Goal: Information Seeking & Learning: Compare options

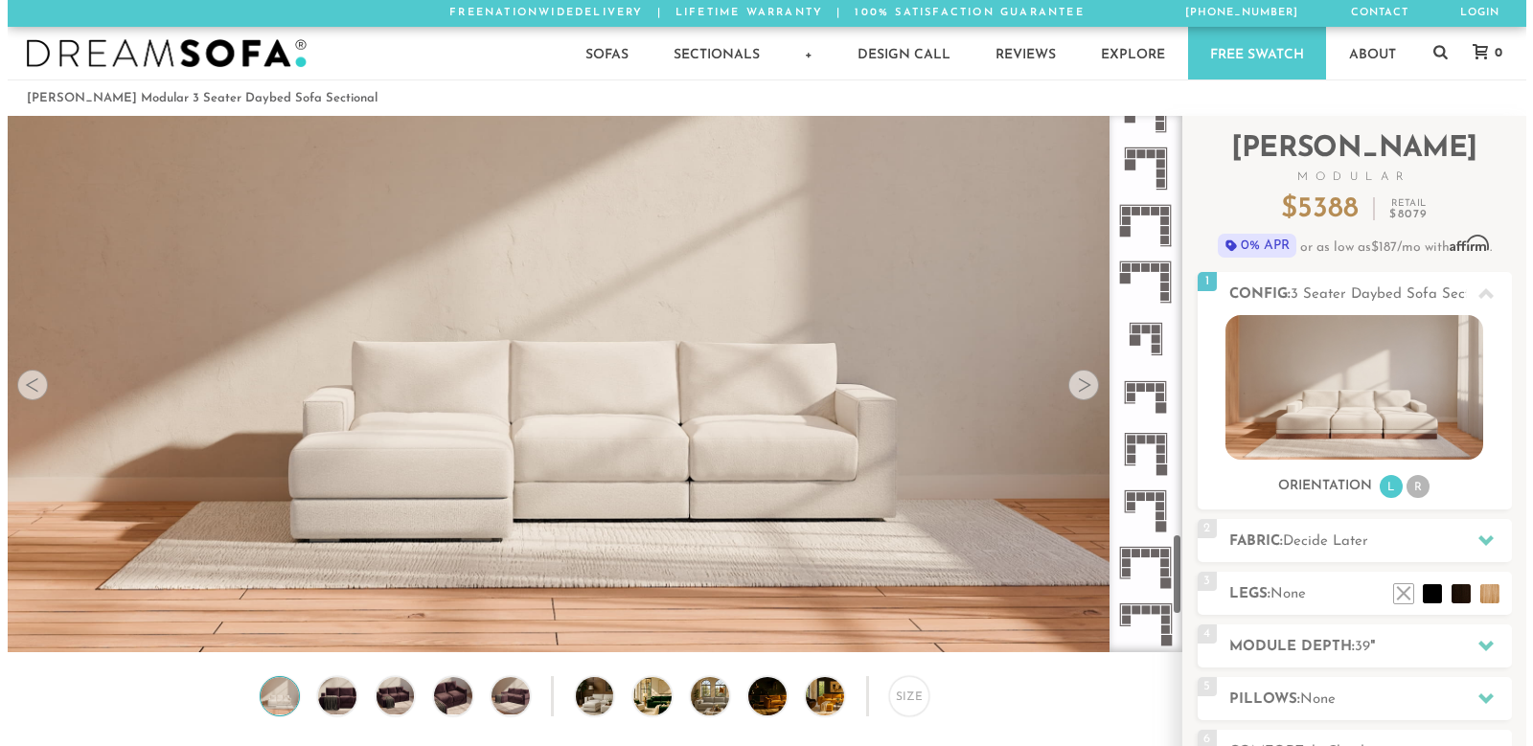
scroll to position [2987, 0]
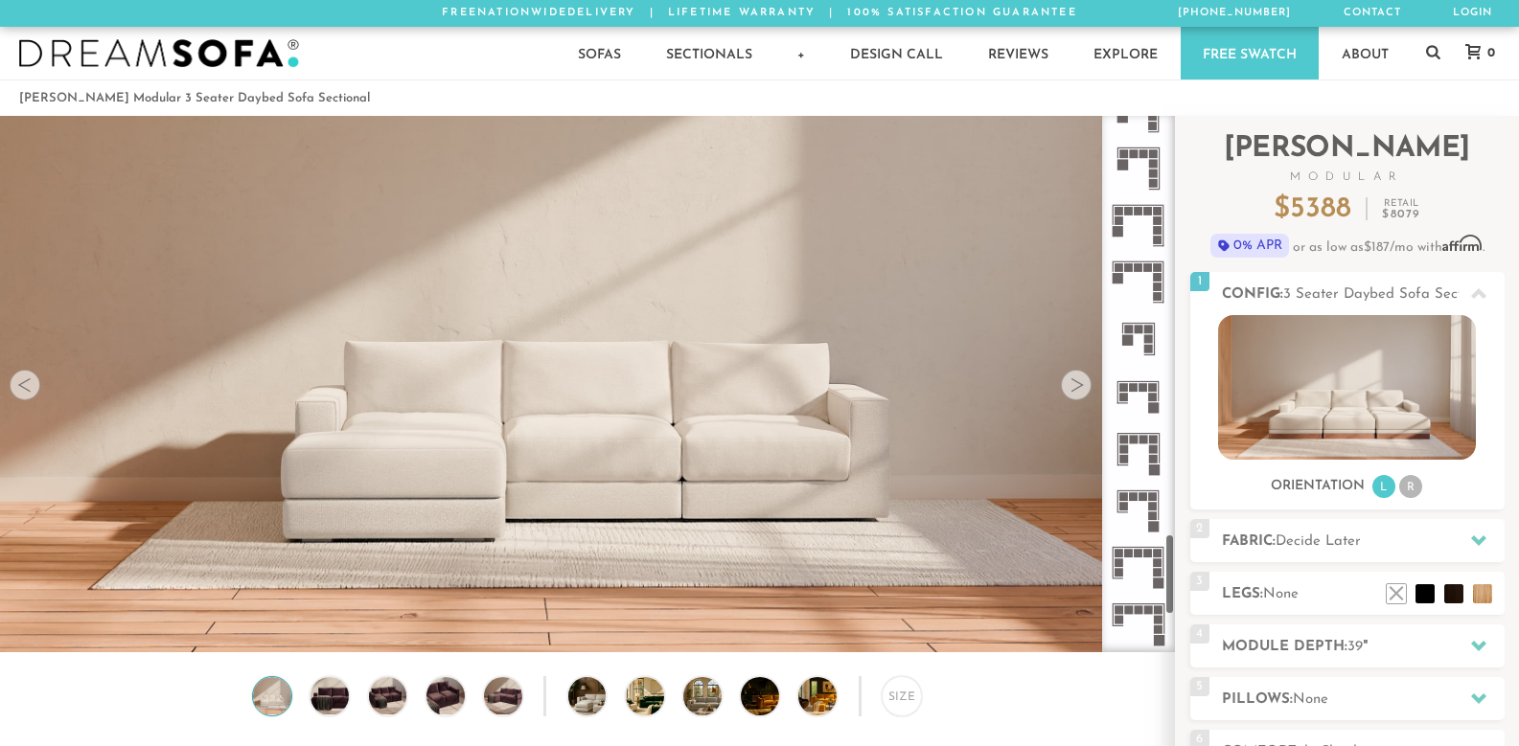
click at [668, 345] on img at bounding box center [587, 217] width 1174 height 391
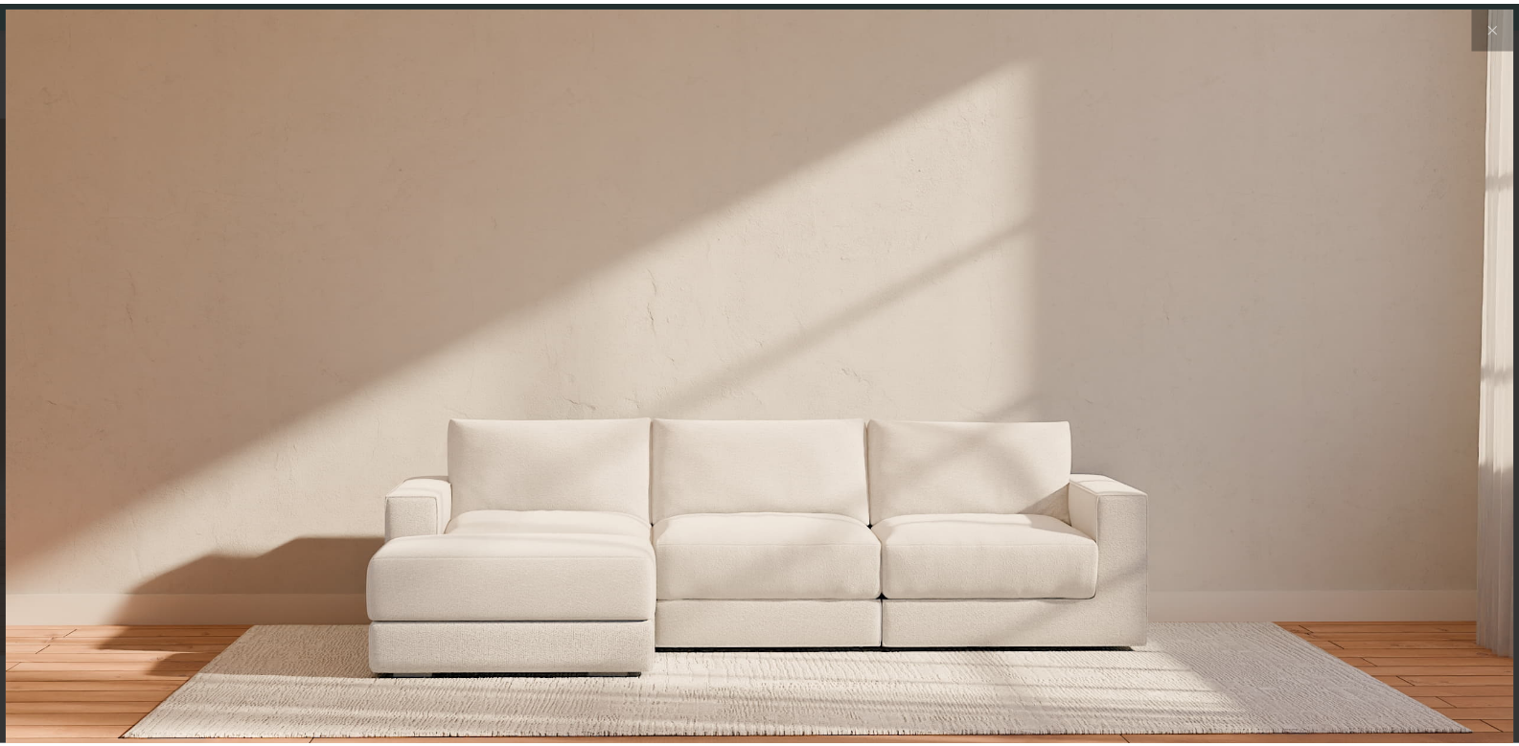
scroll to position [21546, 1519]
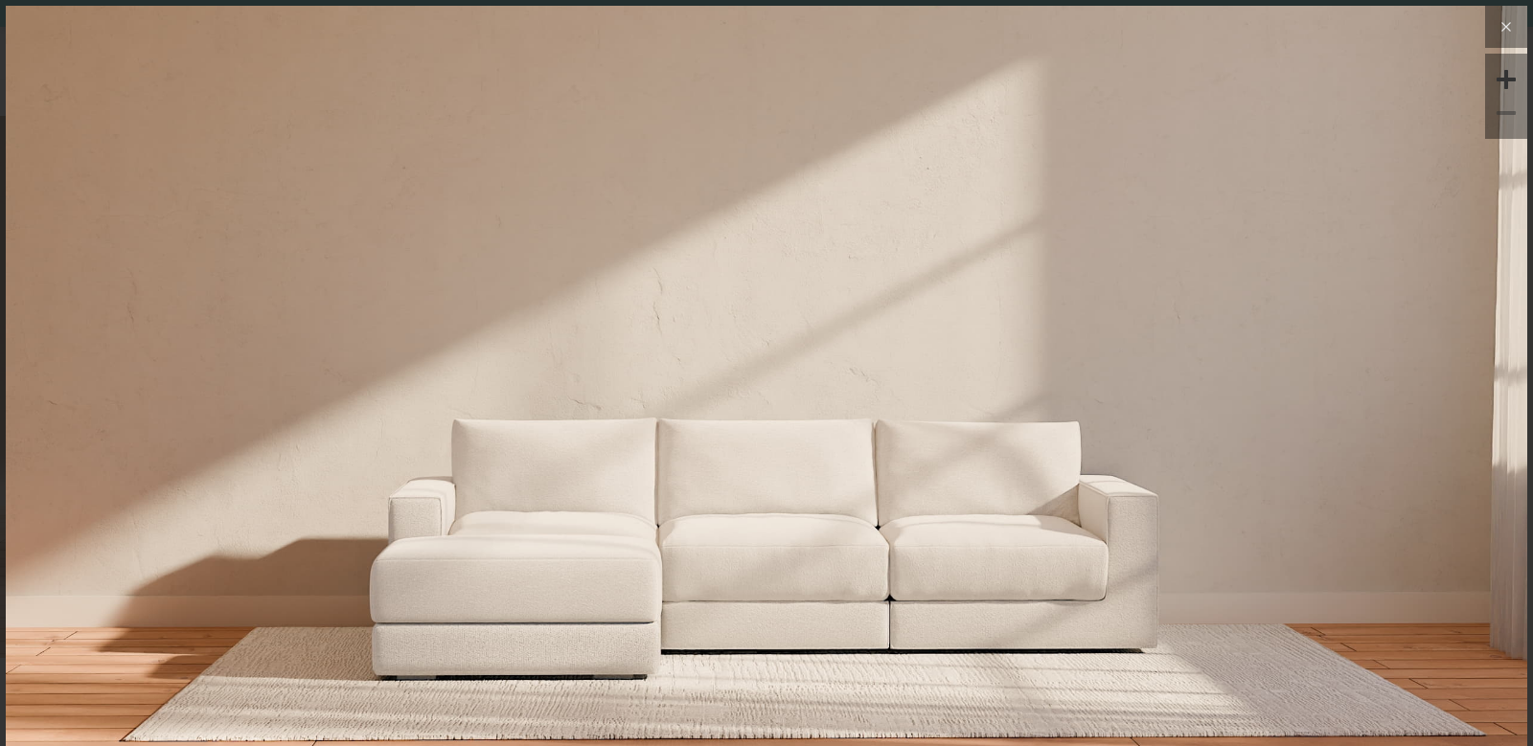
click at [1485, 25] on button at bounding box center [1506, 27] width 42 height 42
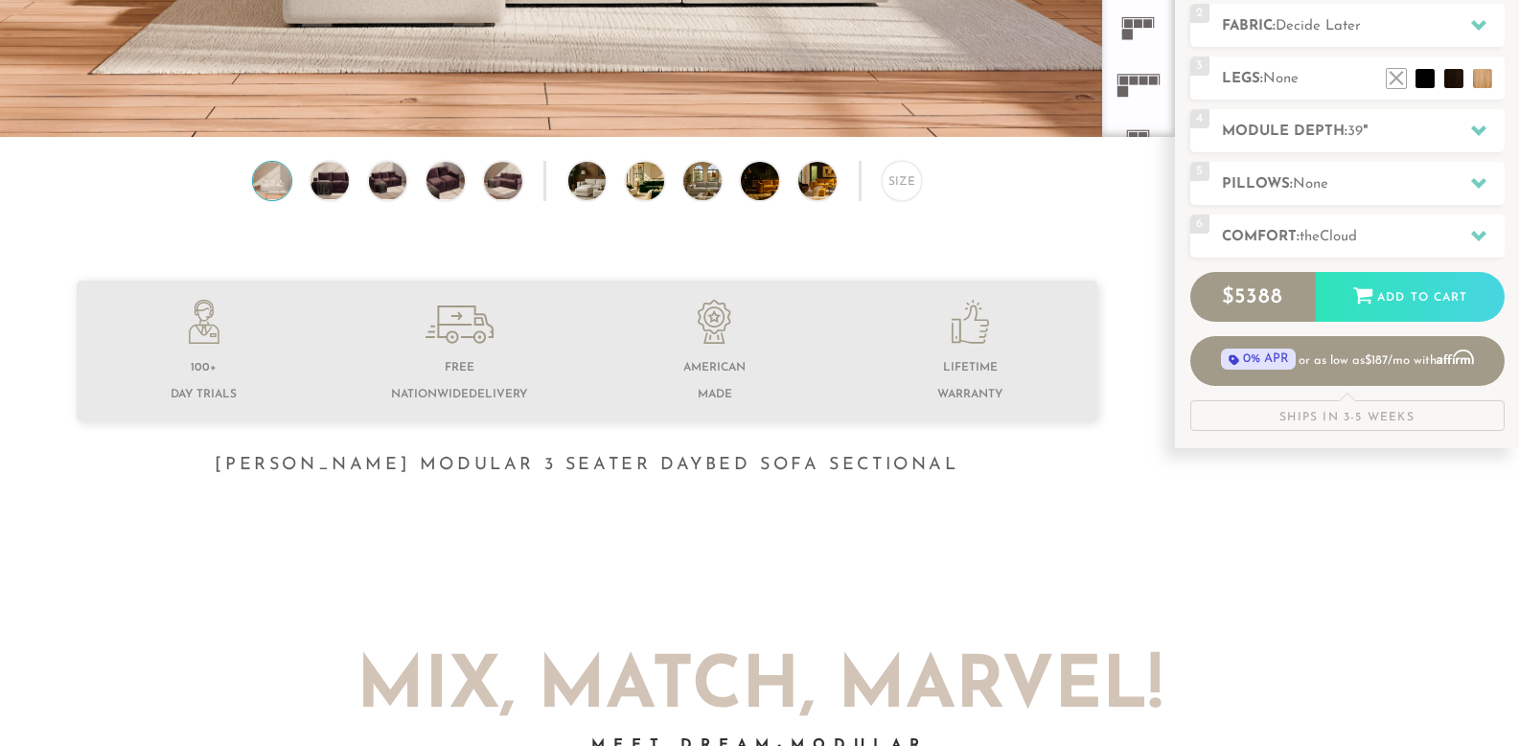
scroll to position [519, 0]
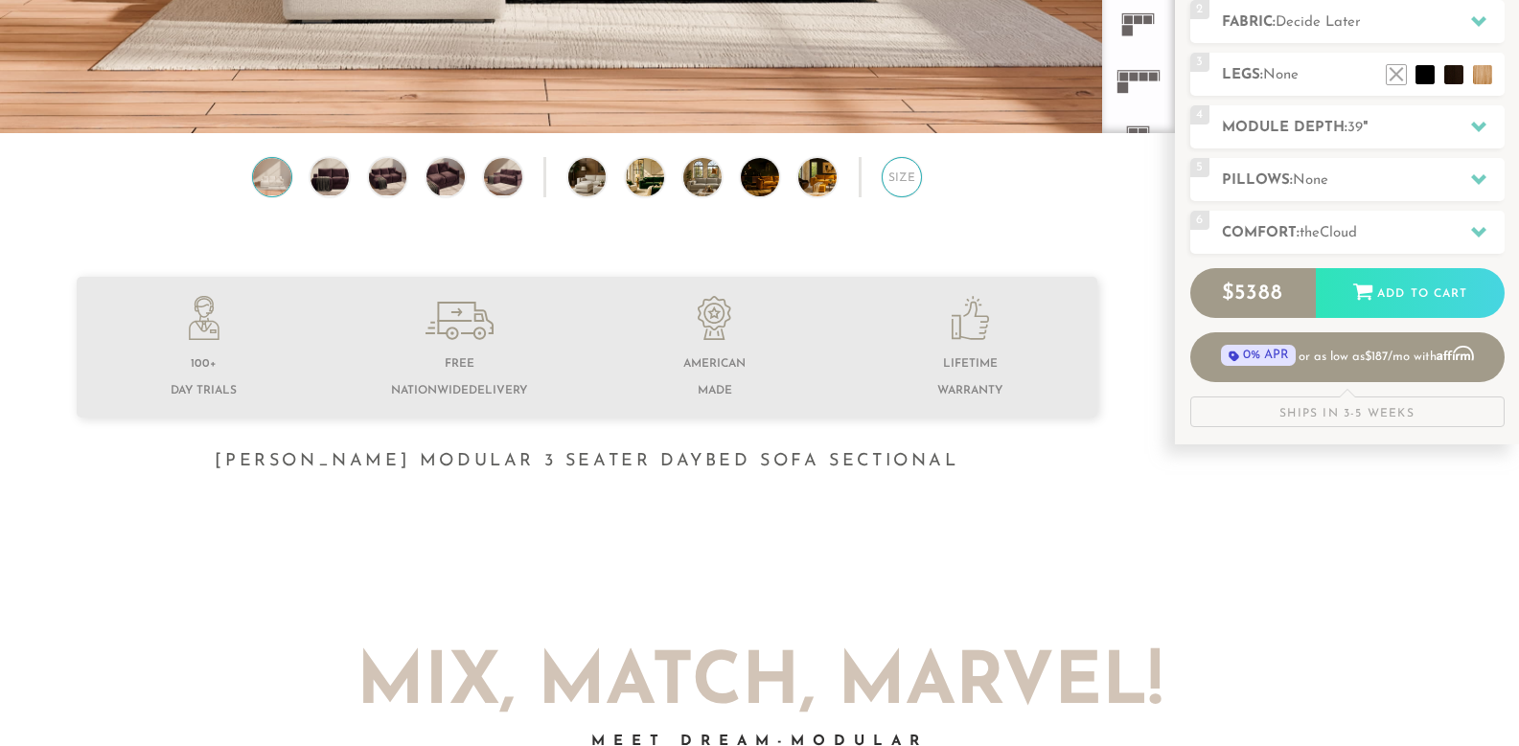
click at [902, 187] on div "Size" at bounding box center [901, 177] width 40 height 40
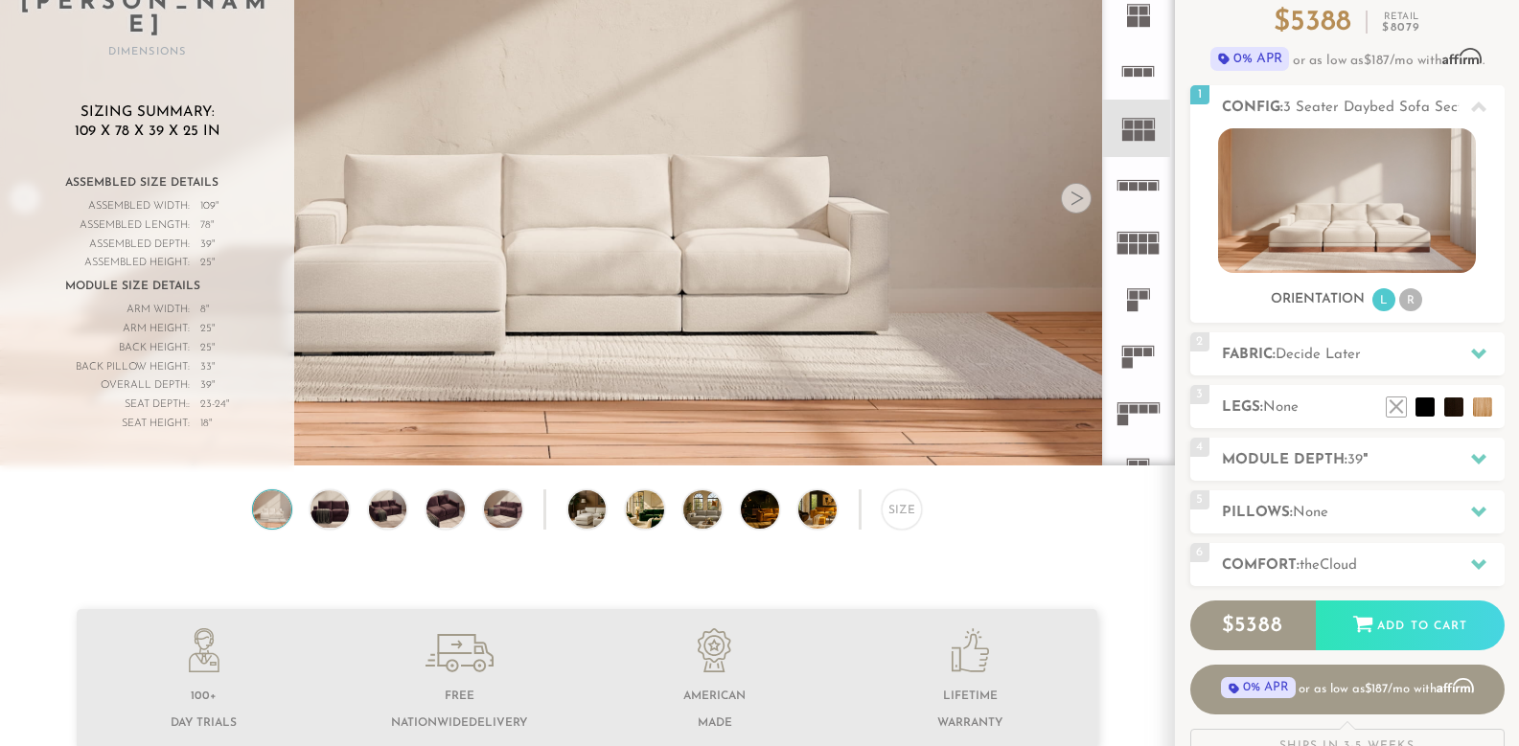
scroll to position [192, 0]
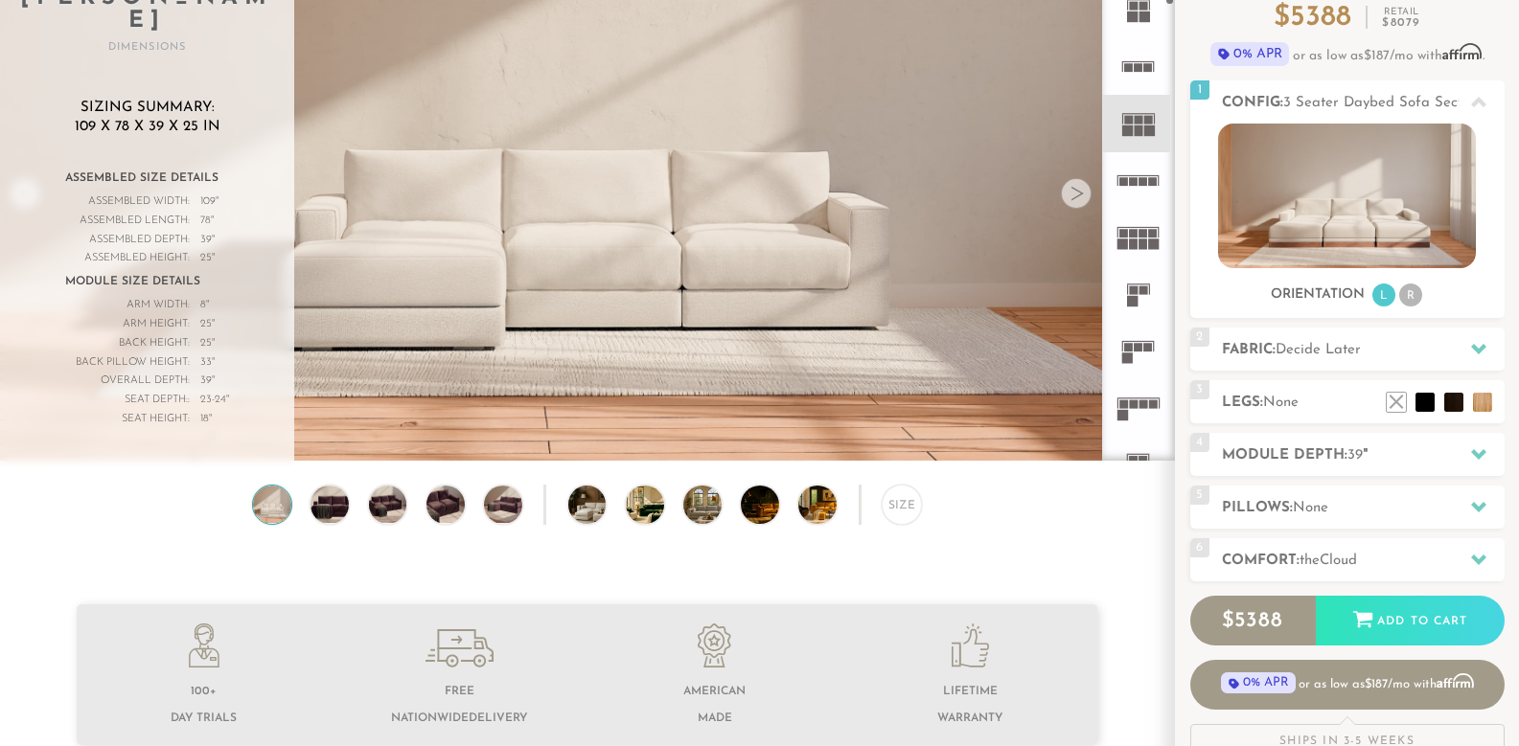
click at [1118, 209] on icon at bounding box center [1138, 180] width 57 height 57
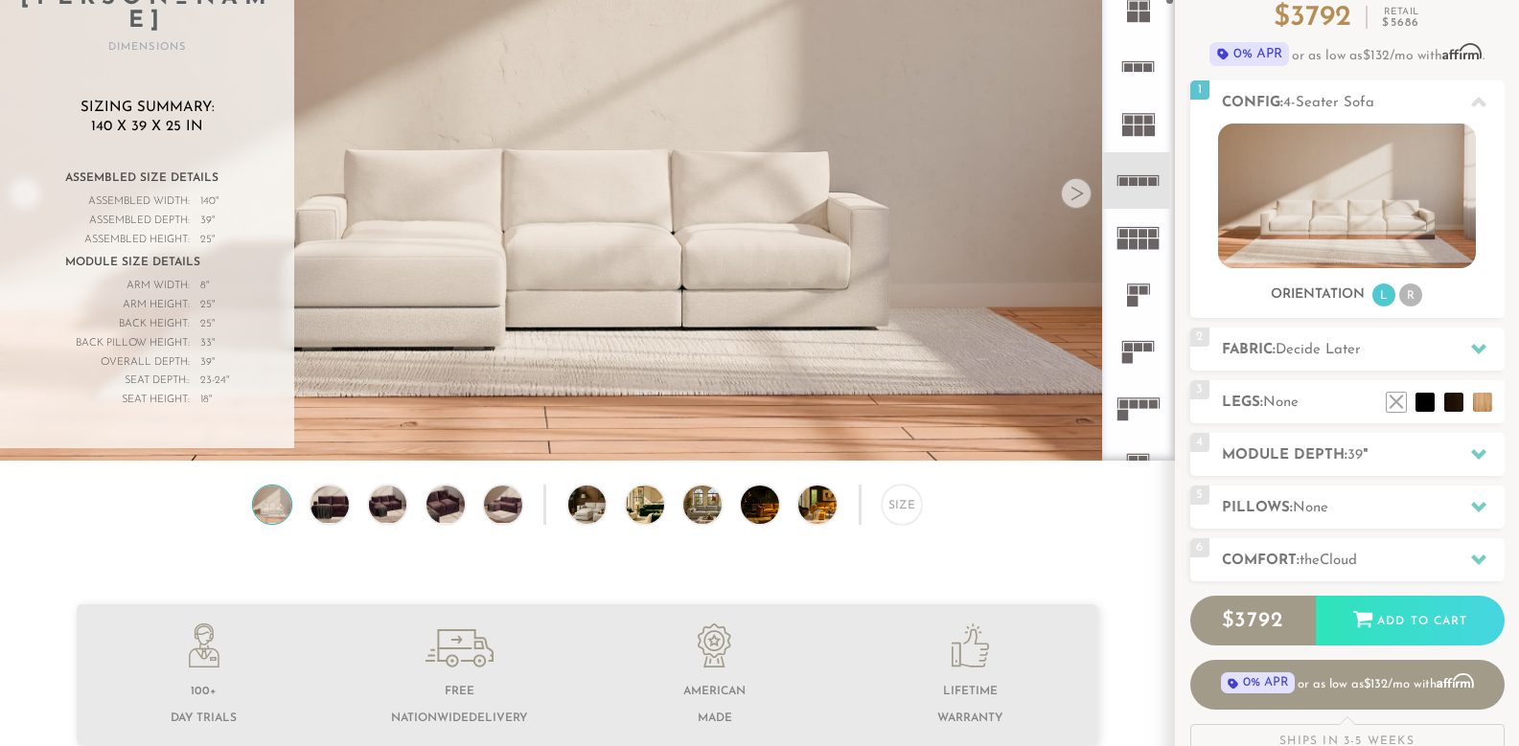
click at [1111, 151] on icon at bounding box center [1138, 123] width 57 height 57
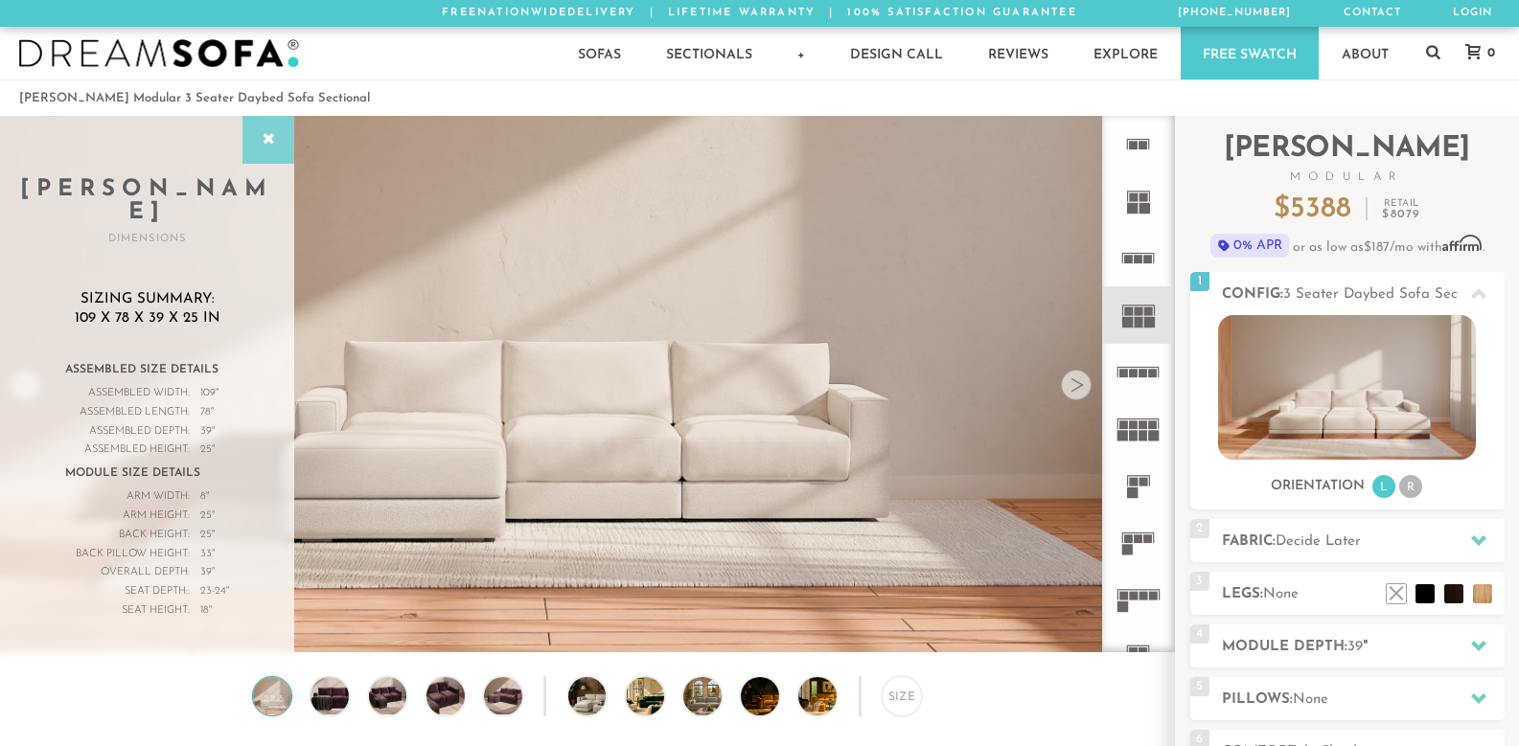
click at [266, 135] on icon at bounding box center [268, 139] width 21 height 15
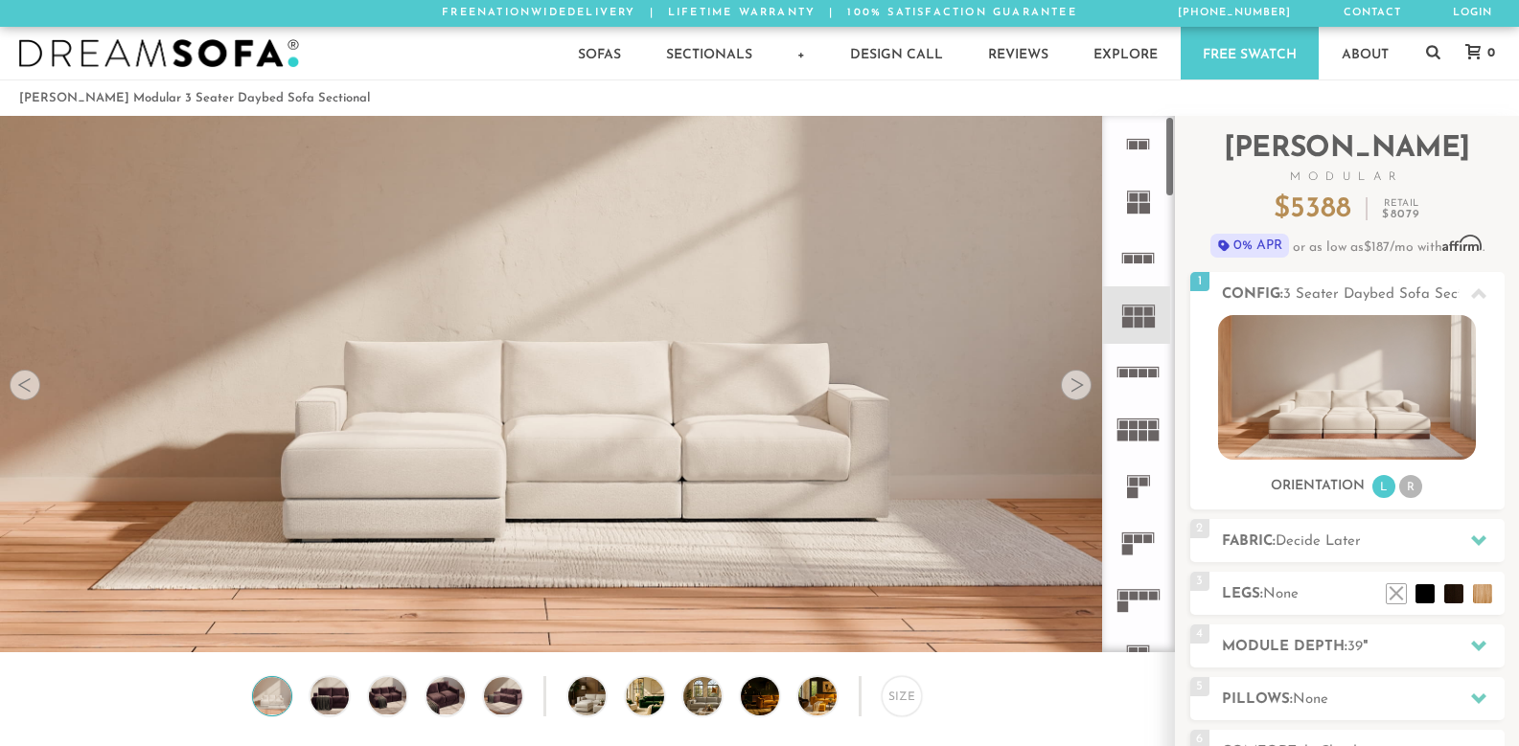
click at [1134, 263] on rect at bounding box center [1138, 259] width 9 height 9
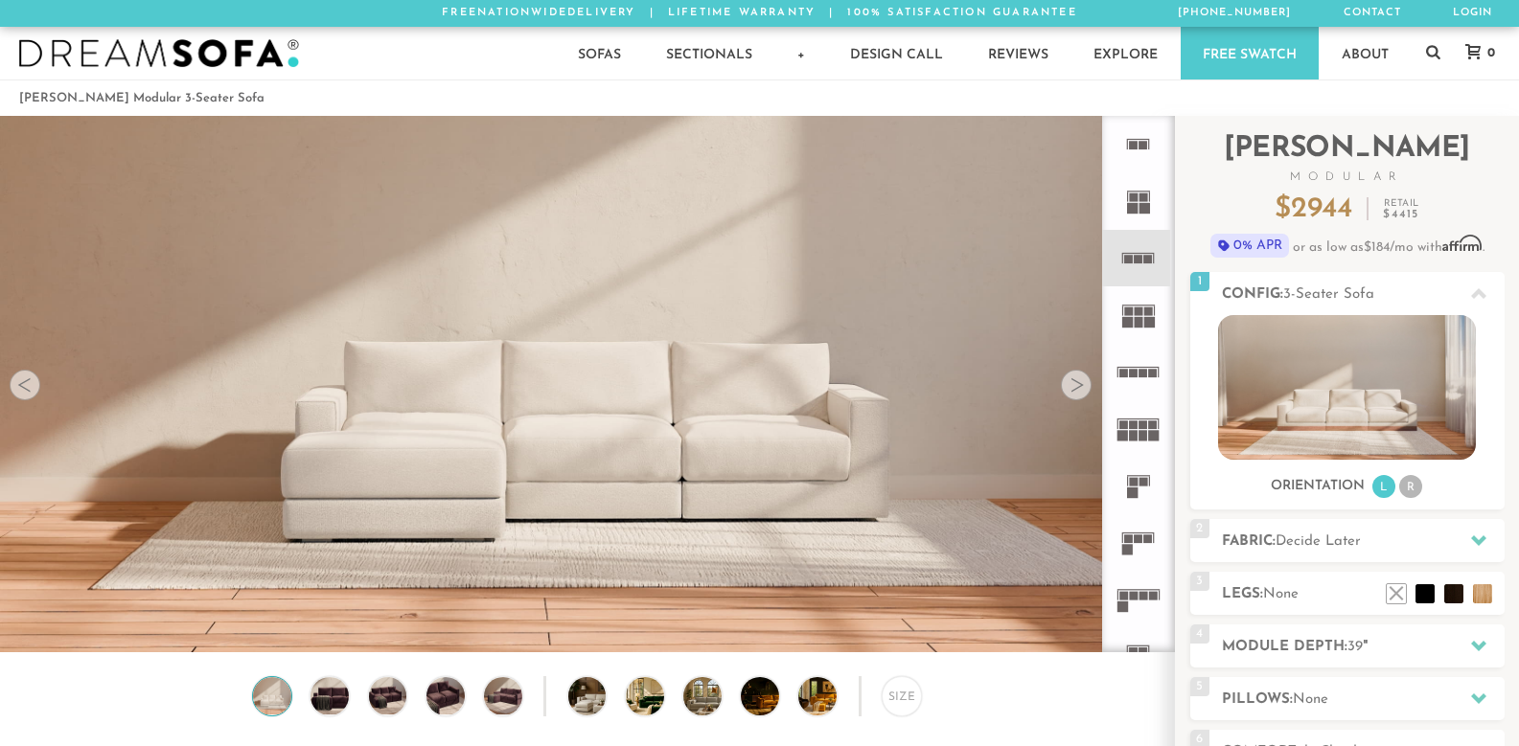
click at [1142, 343] on icon at bounding box center [1138, 314] width 57 height 57
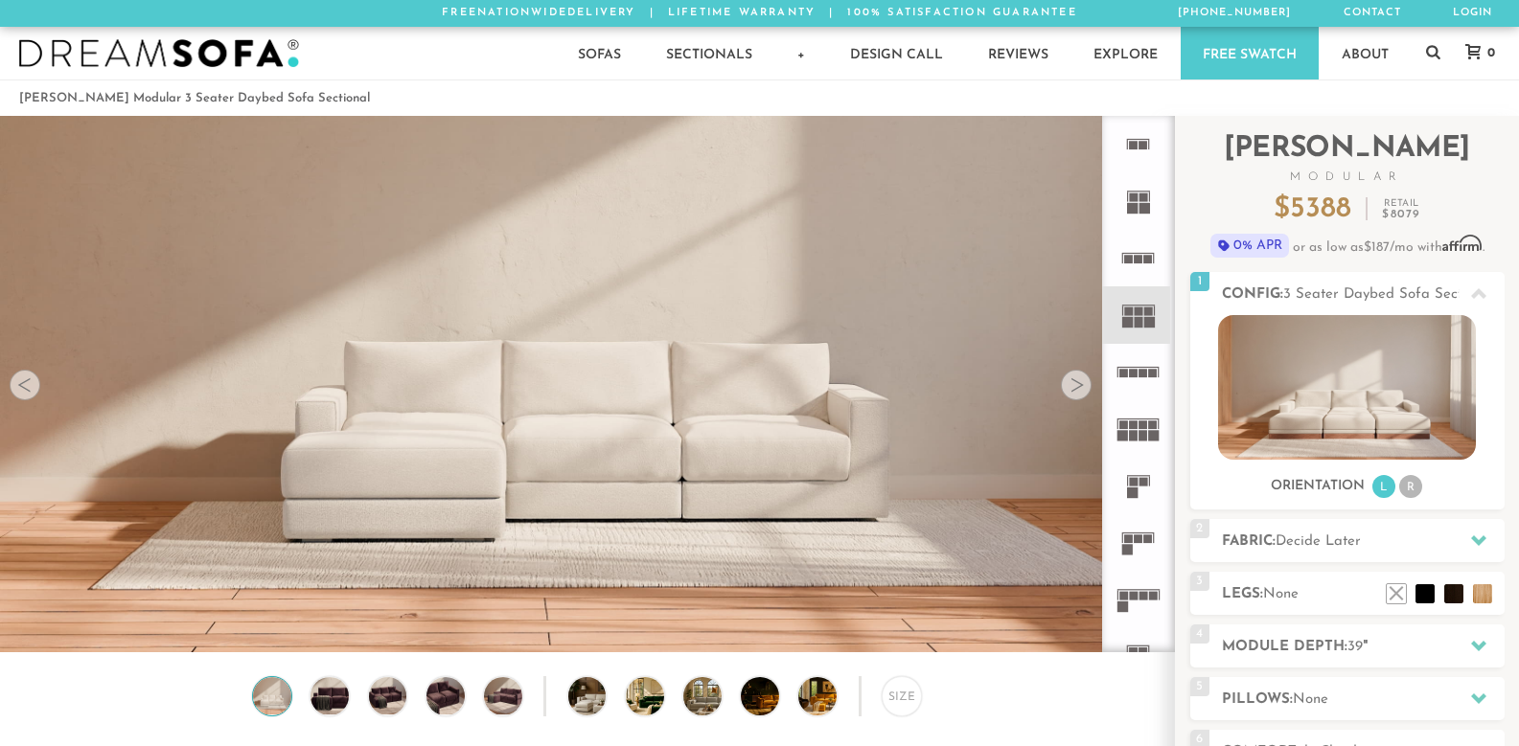
click at [1124, 316] on rect at bounding box center [1128, 312] width 9 height 9
click at [293, 698] on div "Size" at bounding box center [587, 701] width 1174 height 50
click at [326, 698] on img at bounding box center [330, 696] width 46 height 38
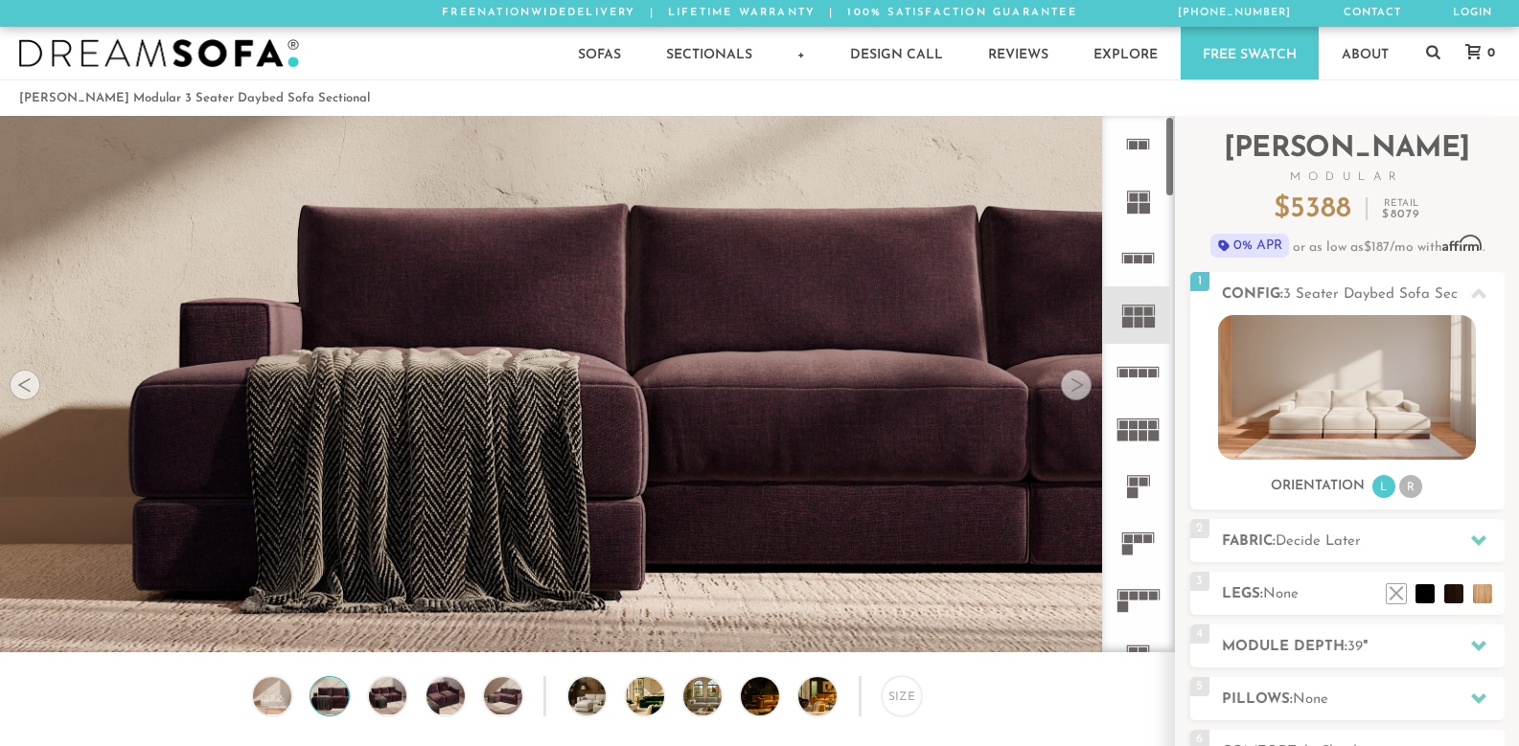
click at [1061, 389] on div at bounding box center [1076, 385] width 31 height 31
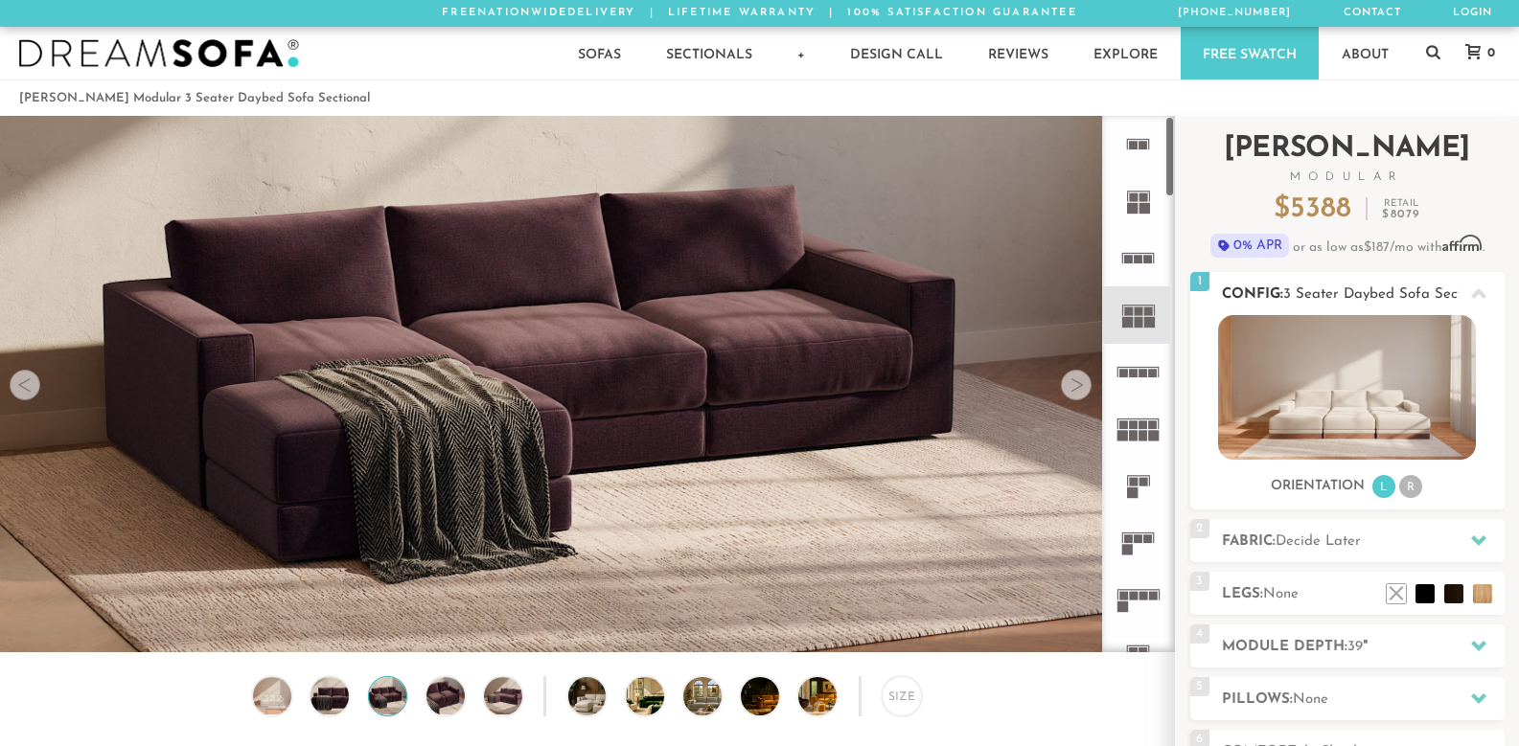
click at [1348, 373] on img at bounding box center [1347, 387] width 258 height 145
click at [1416, 483] on li "R" at bounding box center [1410, 486] width 23 height 23
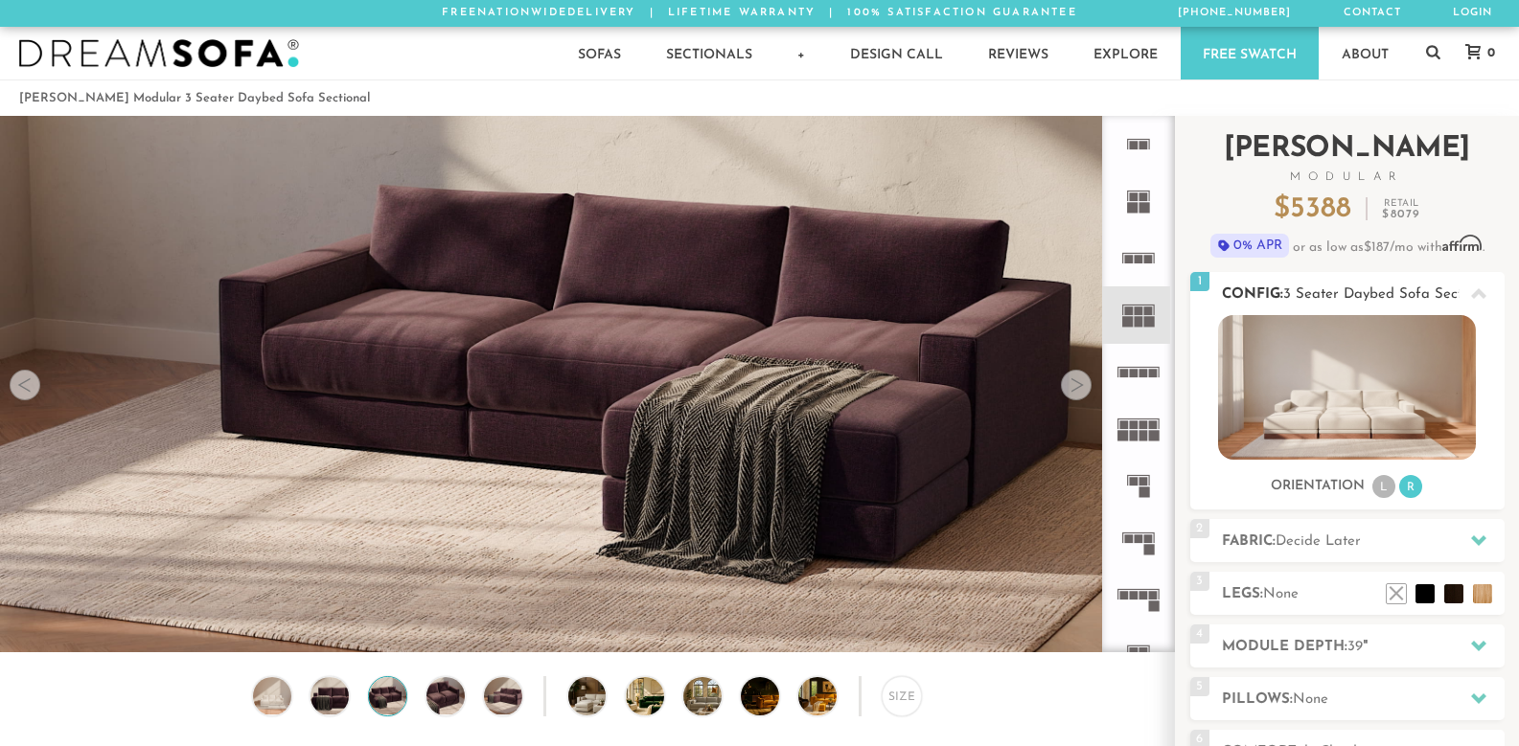
click at [1372, 481] on ul "L R" at bounding box center [1397, 487] width 54 height 26
click at [1380, 486] on li "L" at bounding box center [1383, 486] width 23 height 23
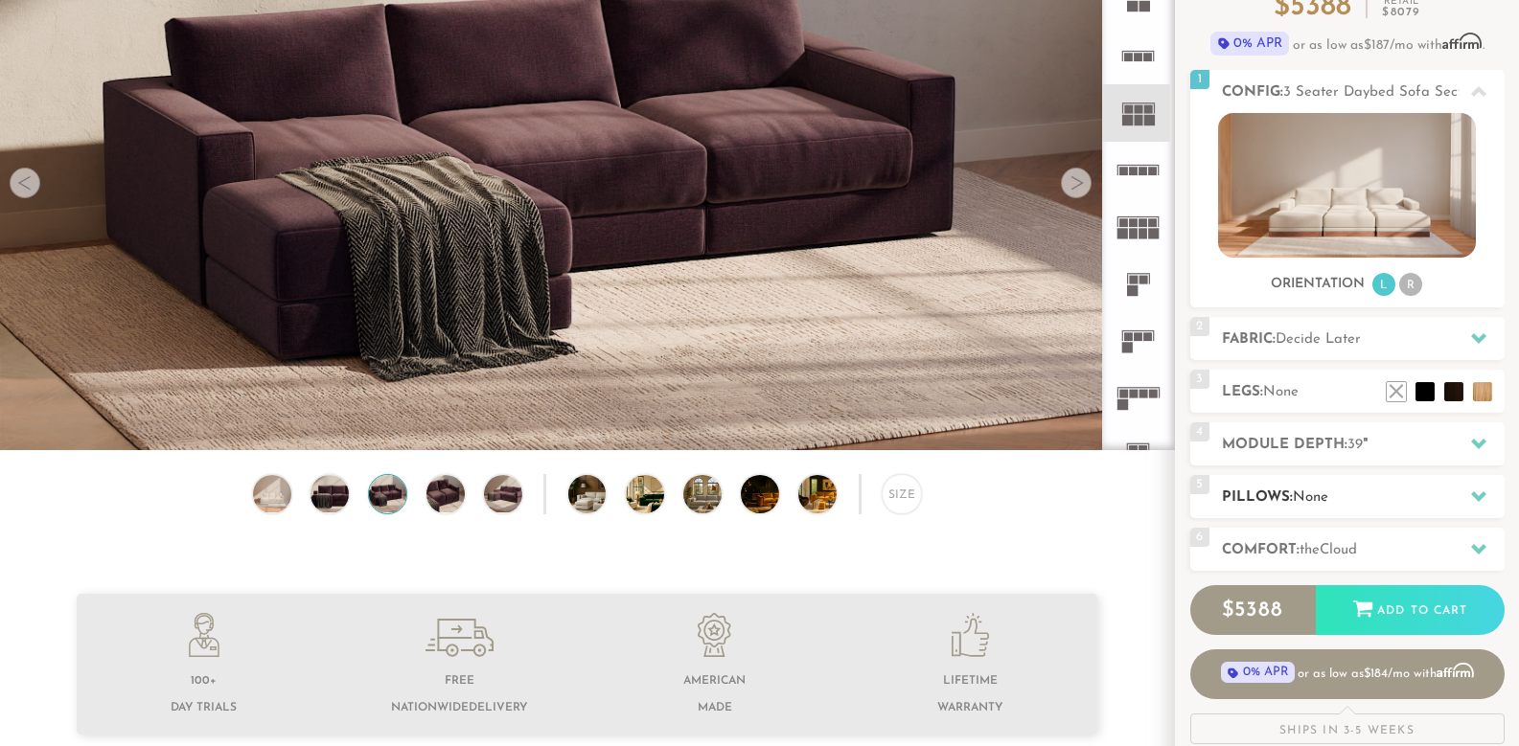
scroll to position [200, 0]
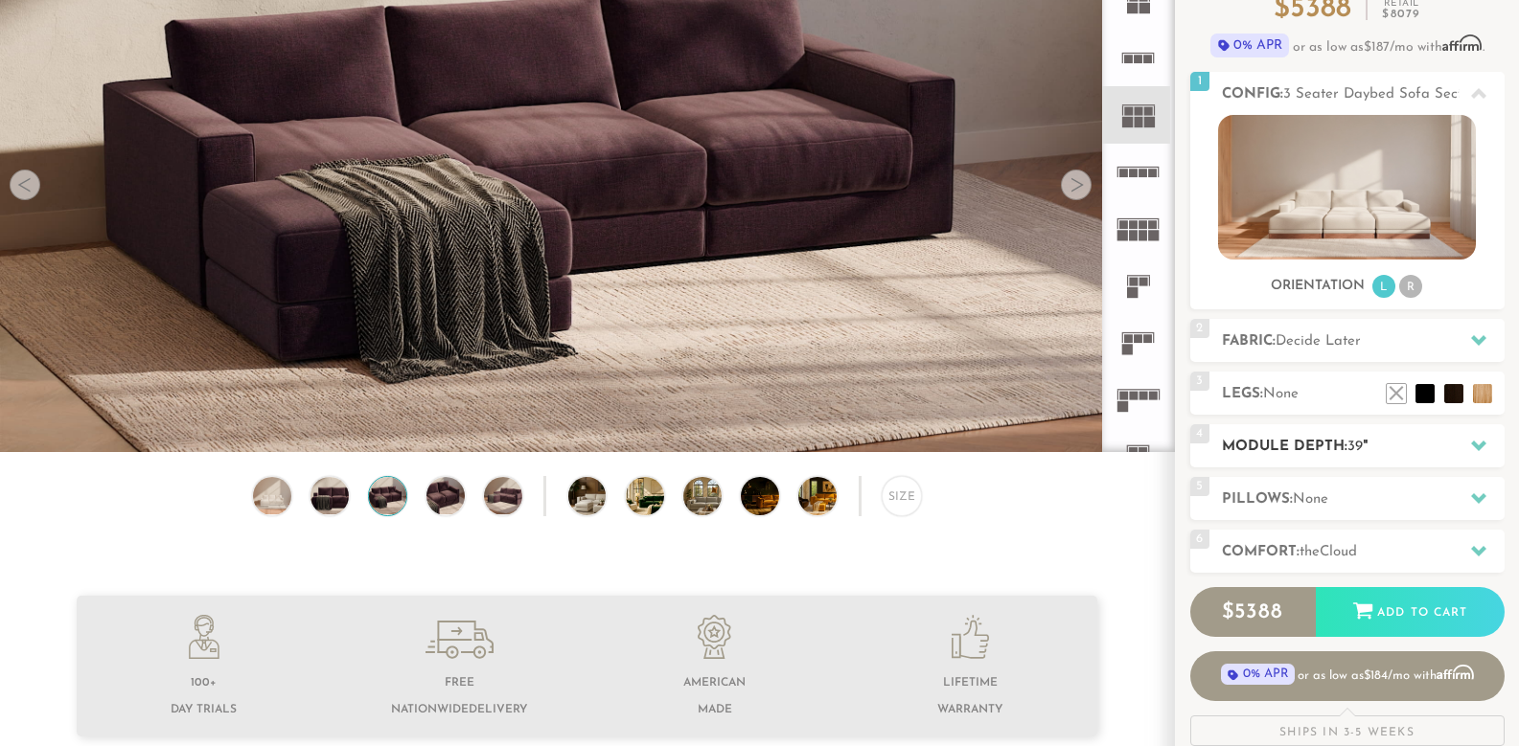
click at [1453, 457] on div "4 Module Depth: 39 "" at bounding box center [1347, 445] width 314 height 43
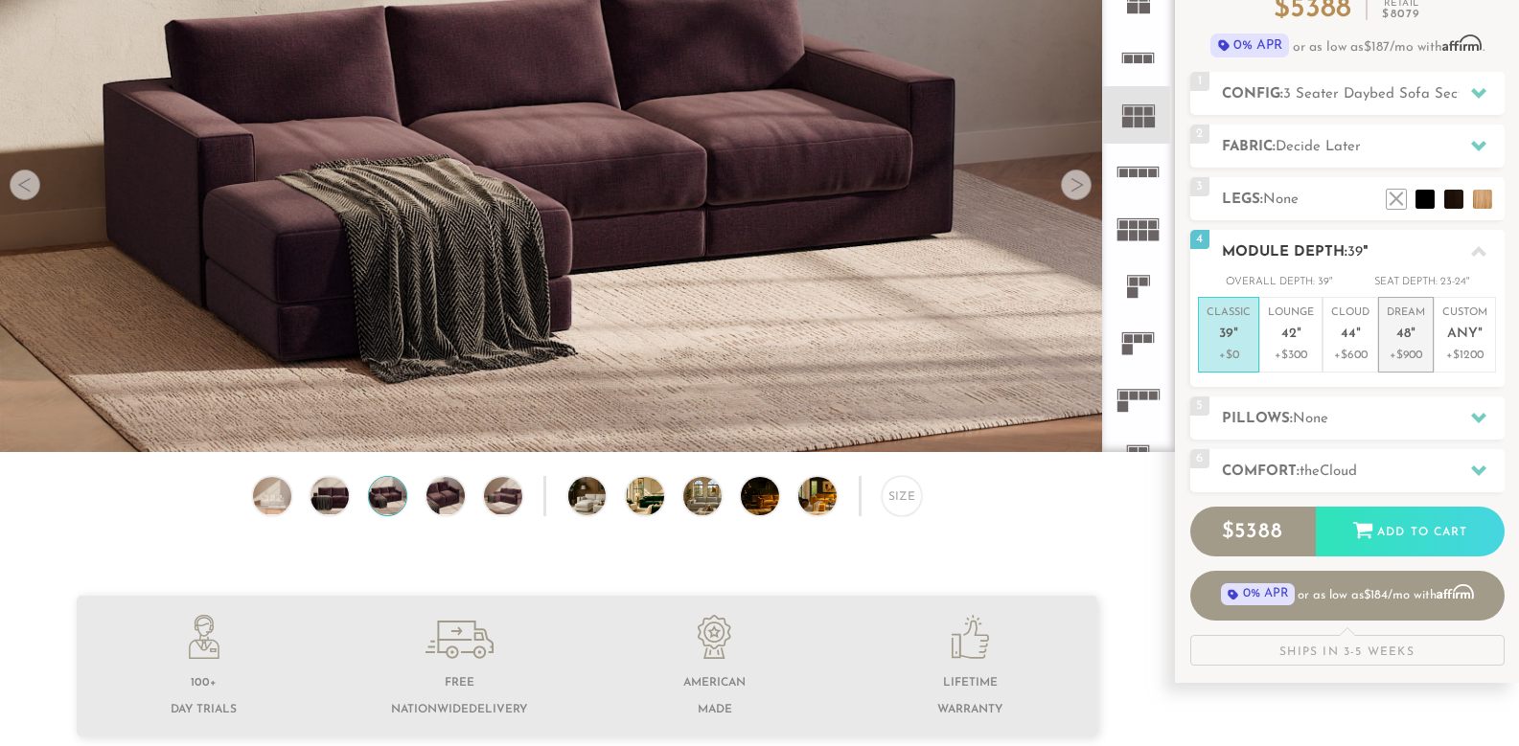
click at [1404, 332] on span "48" at bounding box center [1403, 335] width 14 height 16
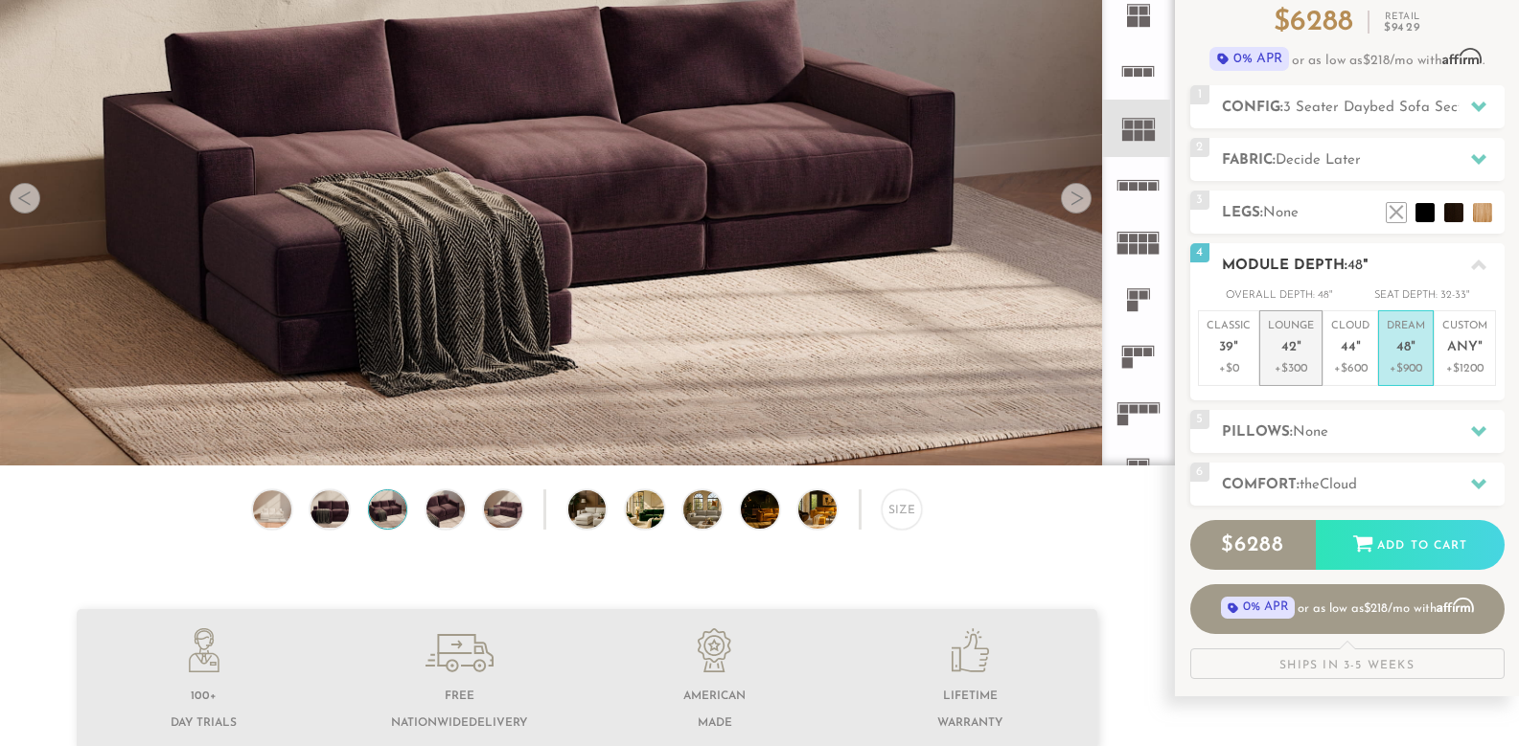
scroll to position [192, 0]
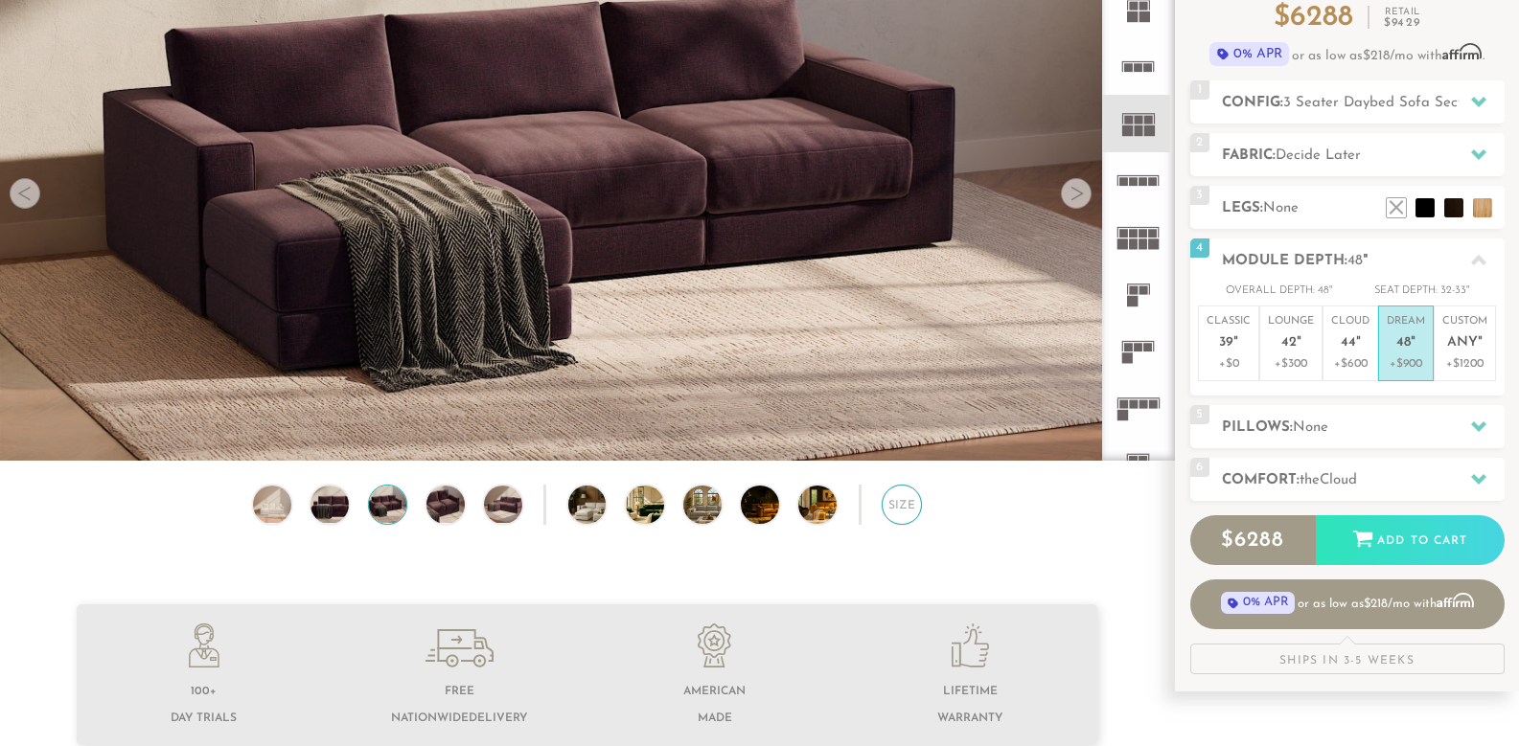
click at [911, 512] on div "Size" at bounding box center [901, 505] width 40 height 40
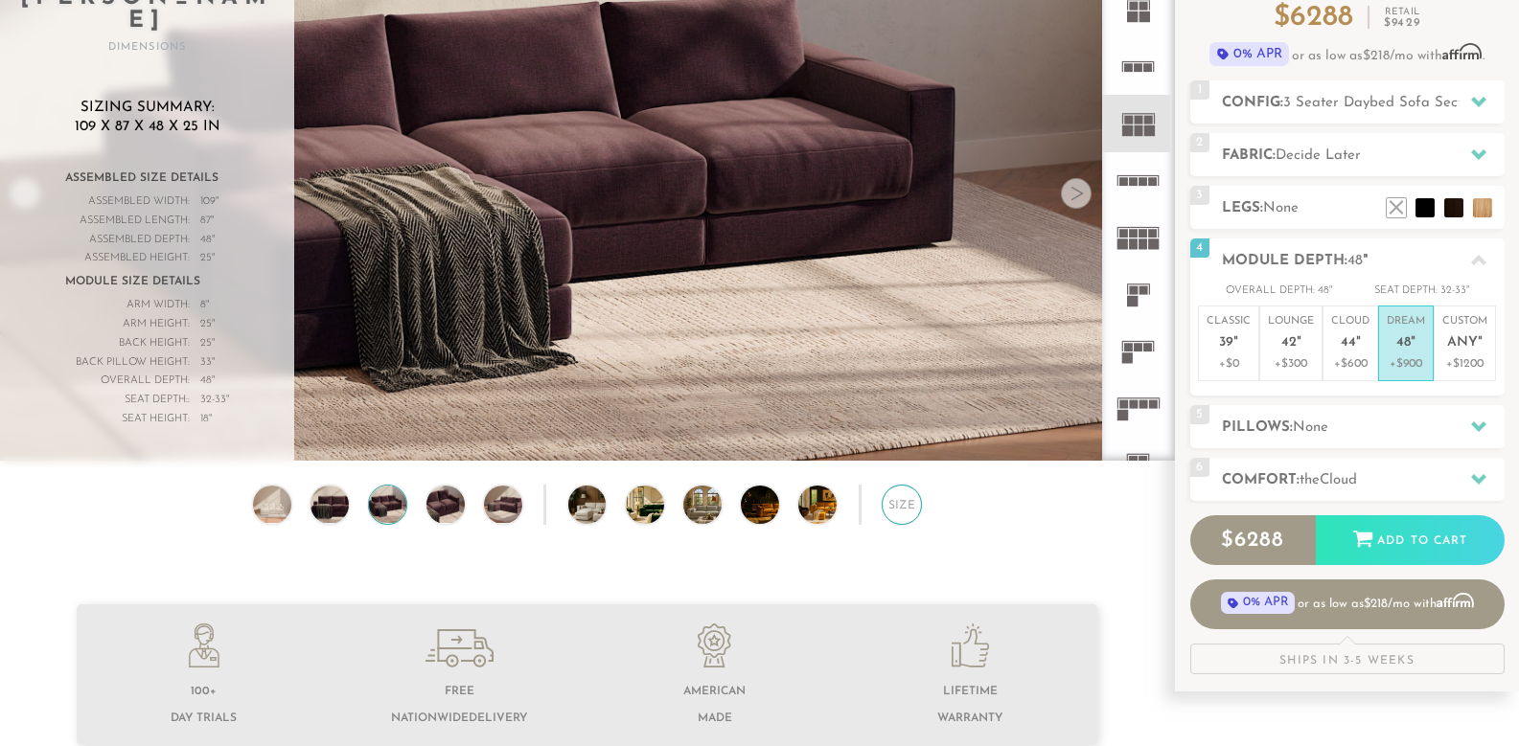
click at [911, 512] on div "Size" at bounding box center [901, 505] width 40 height 40
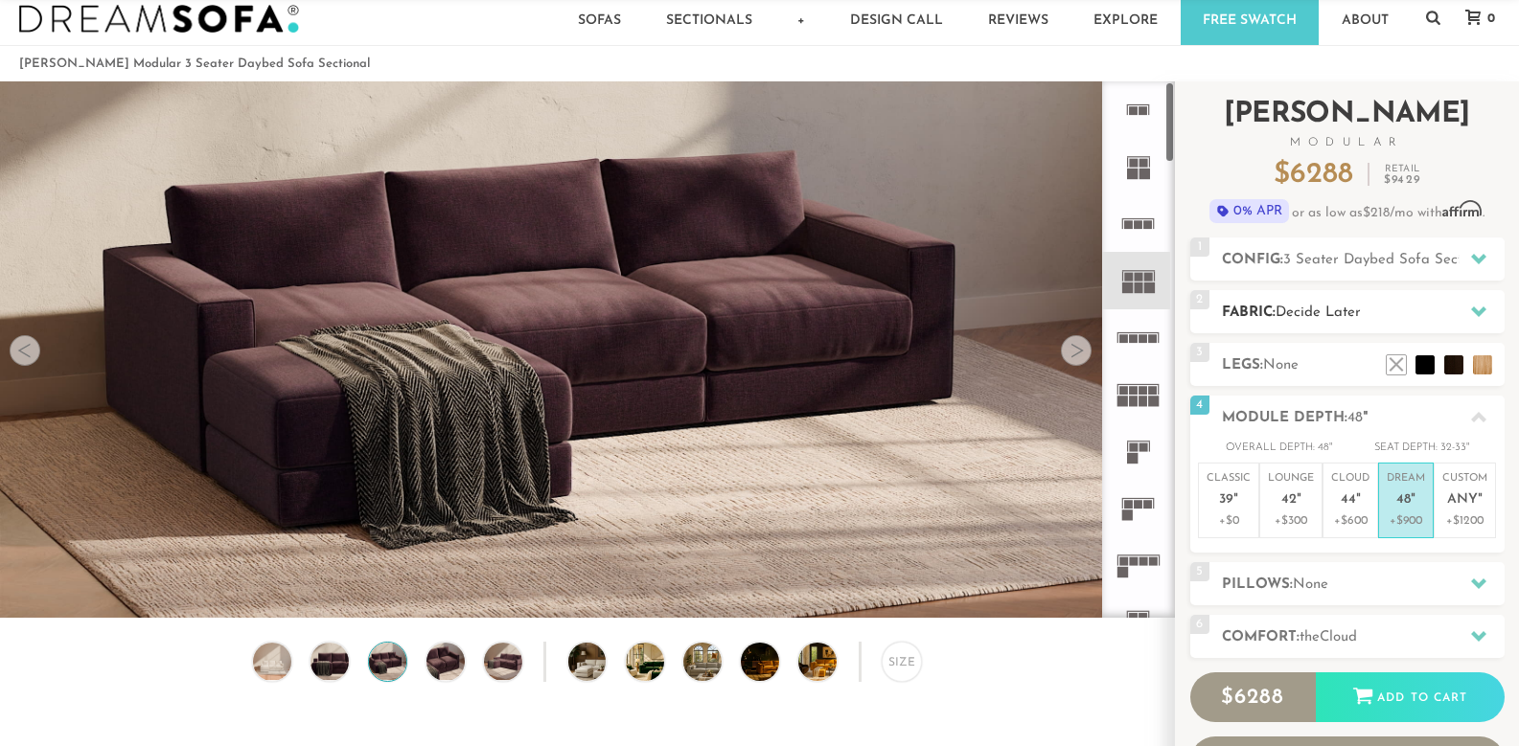
scroll to position [0, 0]
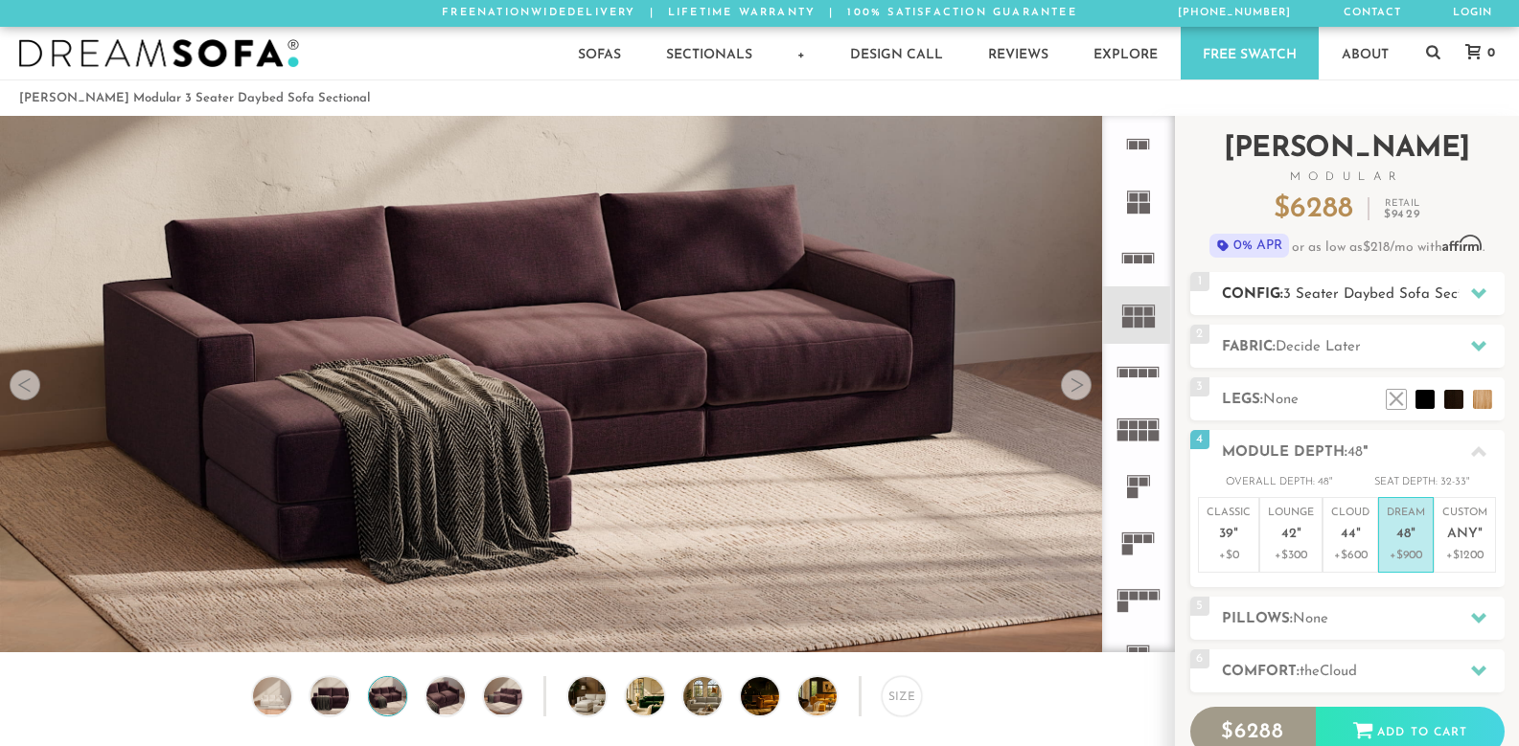
click at [1392, 286] on h2 "Config: 3 Seater Daybed Sofa Sectional" at bounding box center [1363, 295] width 283 height 22
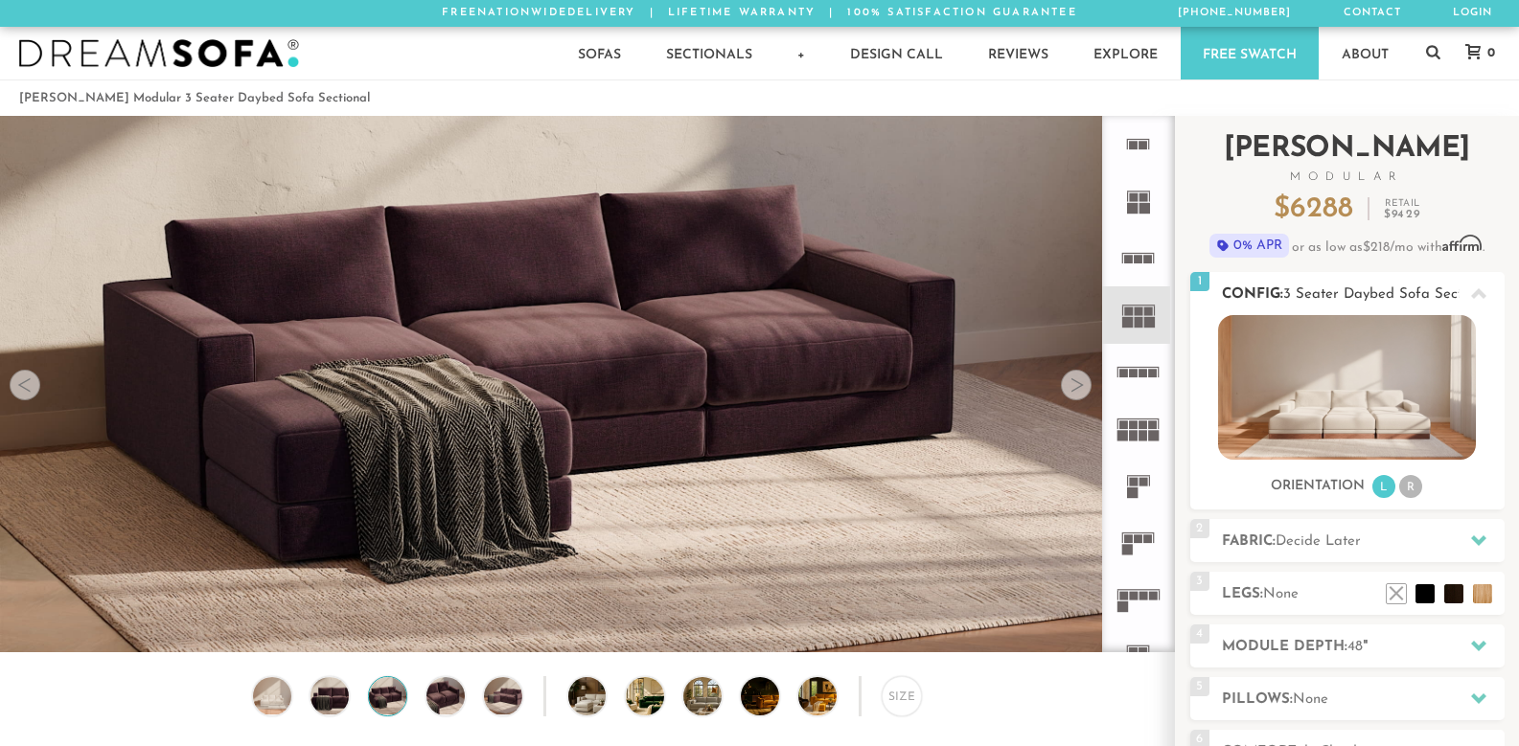
click at [1392, 285] on h2 "Config: 3 Seater Daybed Sofa Sectional" at bounding box center [1363, 295] width 283 height 22
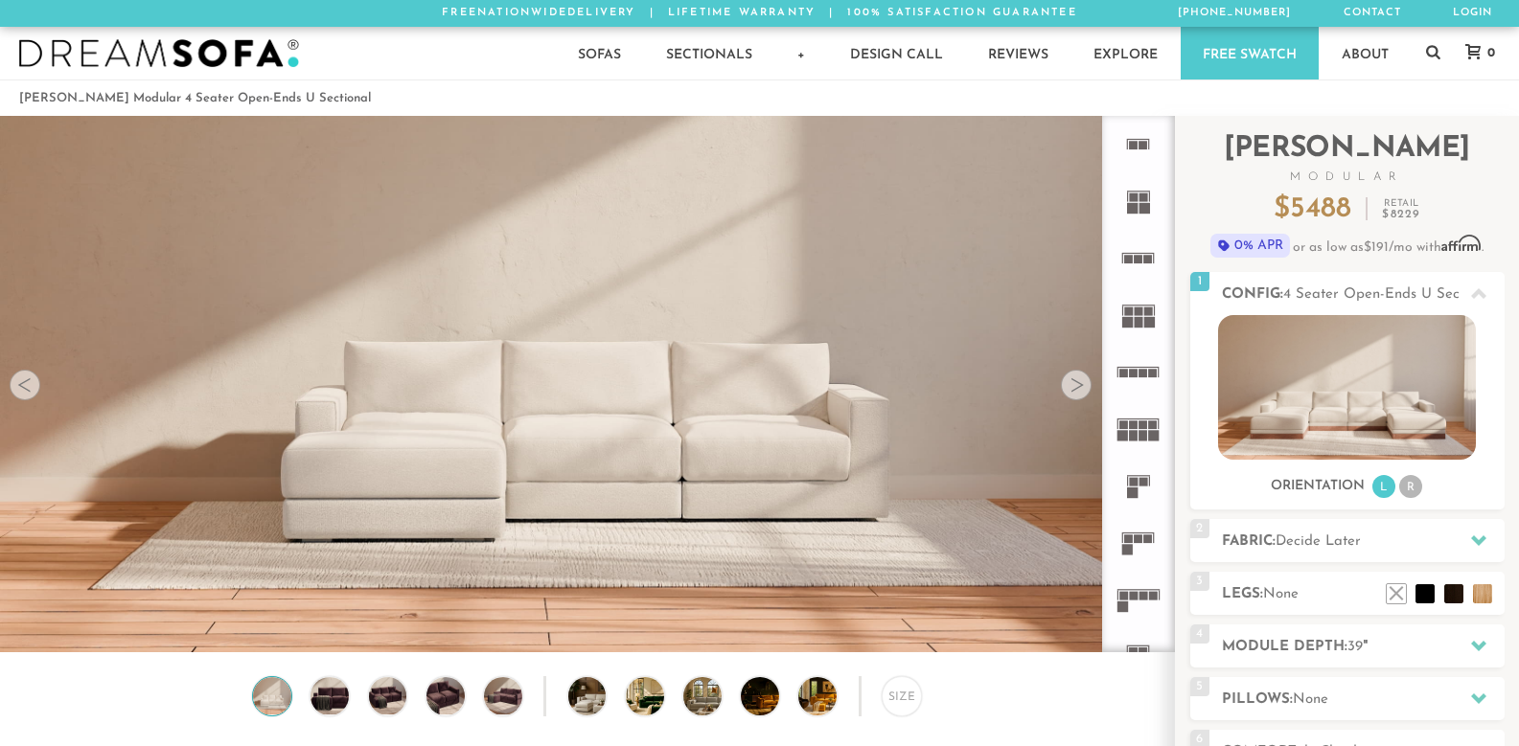
scroll to position [21520, 1504]
click at [908, 702] on div "Size" at bounding box center [901, 696] width 40 height 40
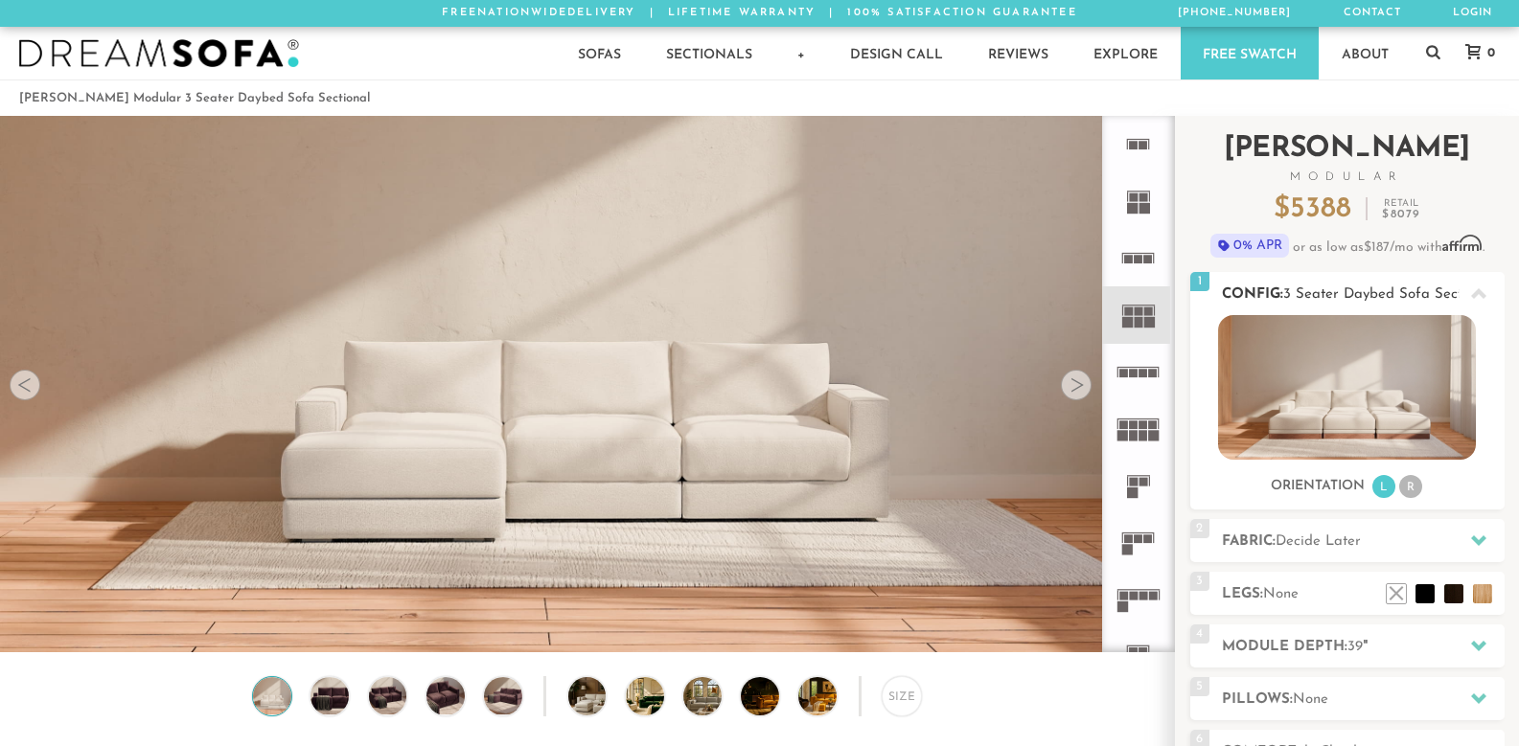
click at [1352, 369] on img at bounding box center [1347, 387] width 258 height 145
click at [328, 701] on img at bounding box center [330, 696] width 46 height 38
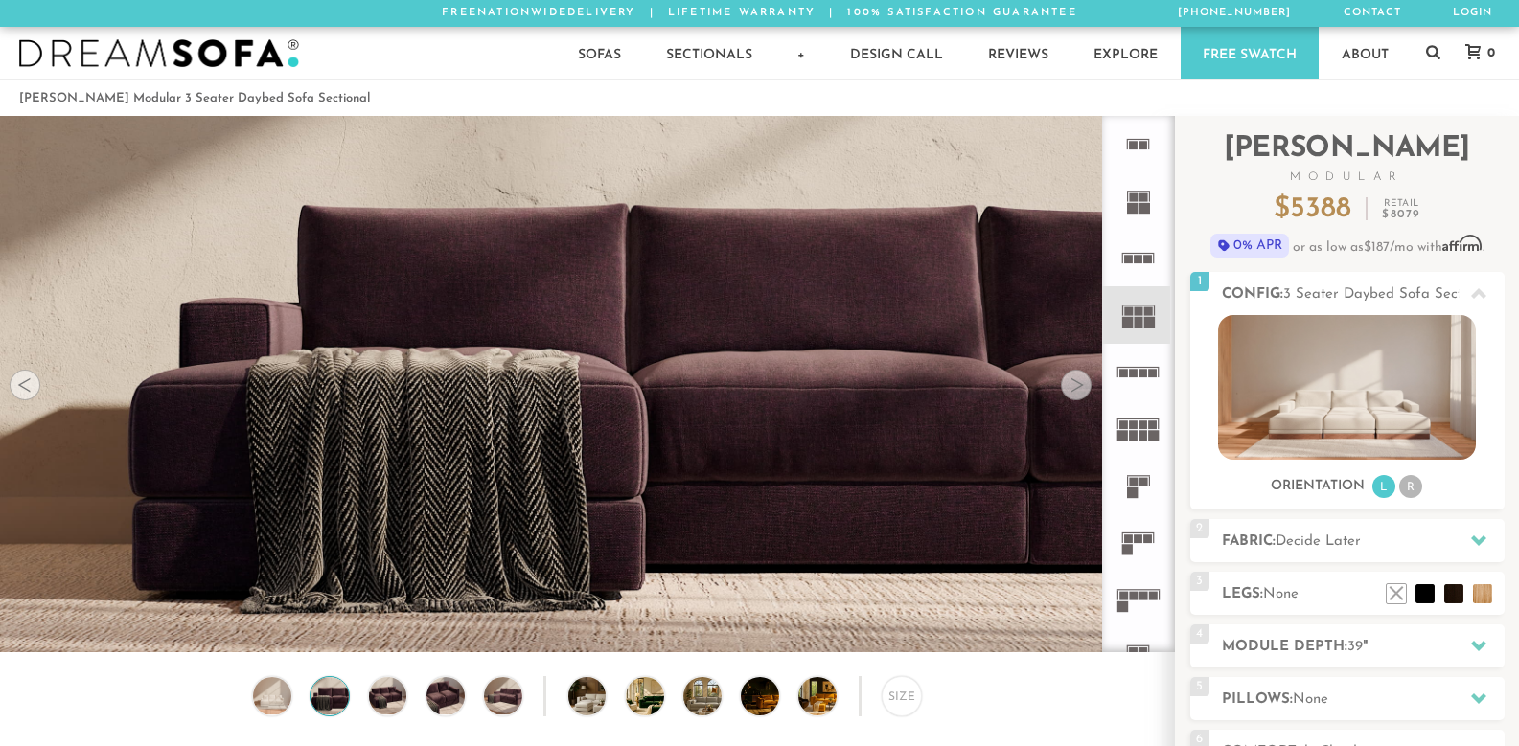
click at [408, 700] on div "Size" at bounding box center [587, 701] width 1174 height 50
click at [400, 706] on img at bounding box center [388, 696] width 46 height 38
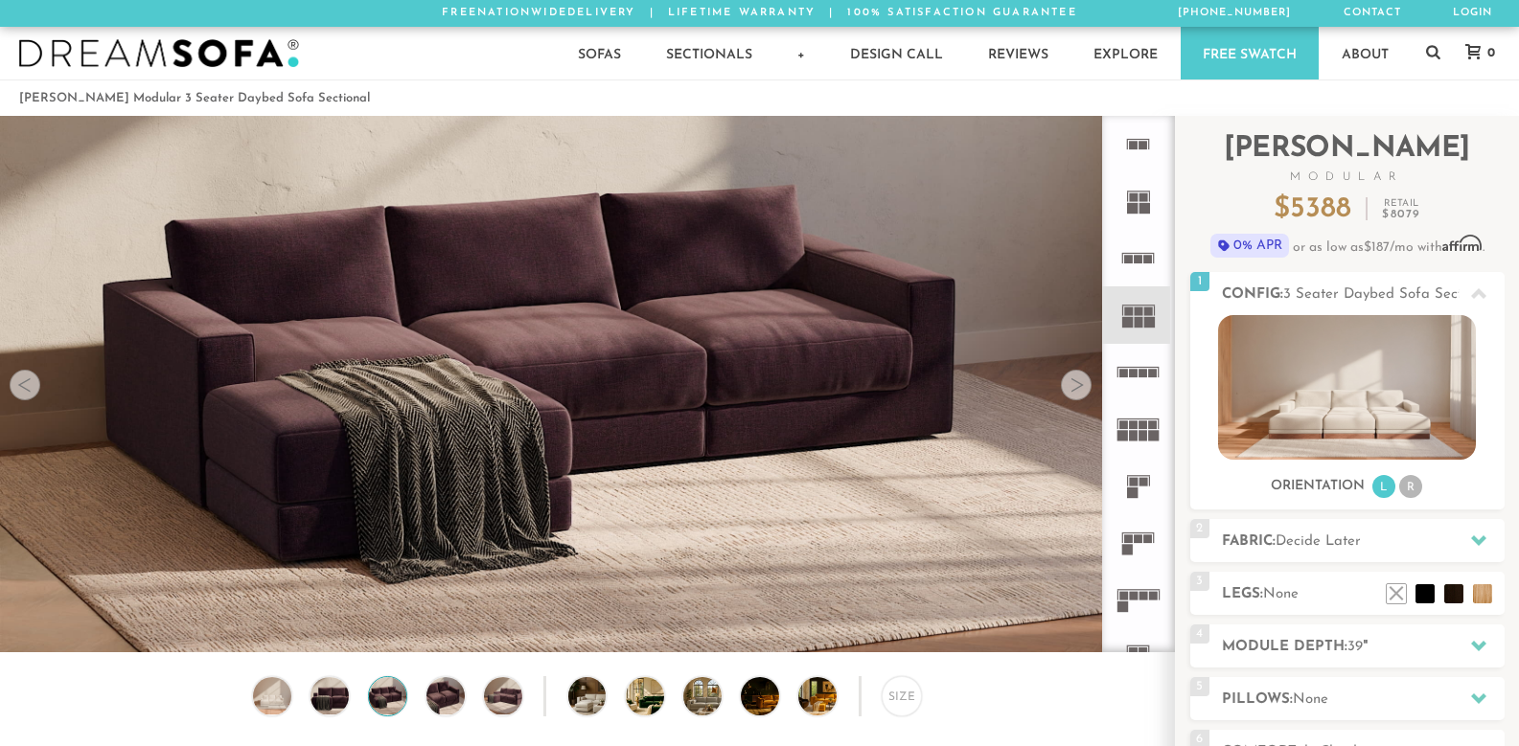
click at [480, 694] on div "Size" at bounding box center [587, 701] width 1174 height 50
click at [542, 696] on div "Size" at bounding box center [587, 701] width 1174 height 50
click at [502, 701] on img at bounding box center [503, 696] width 46 height 38
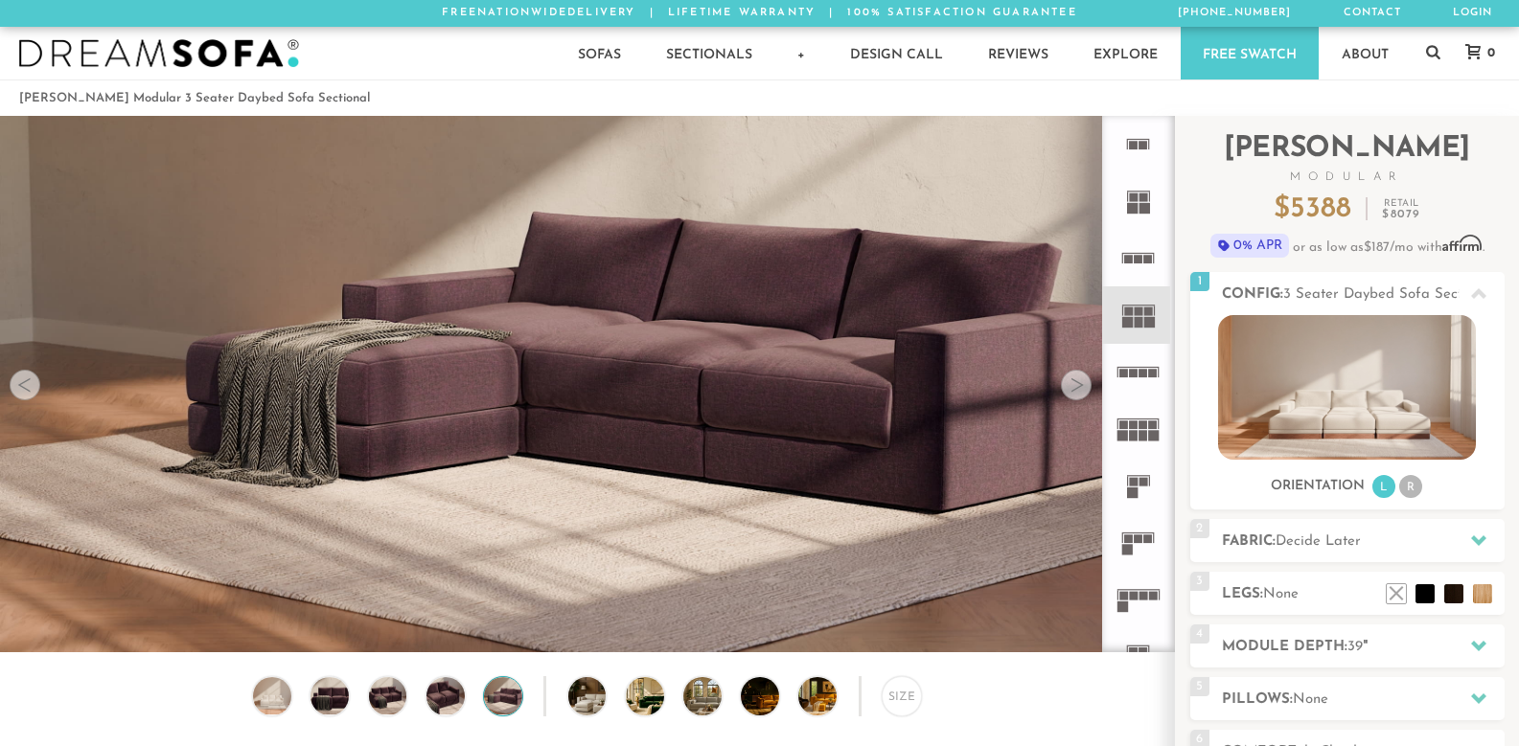
click at [422, 689] on div "Size" at bounding box center [587, 701] width 1174 height 50
click at [438, 687] on img at bounding box center [446, 696] width 46 height 38
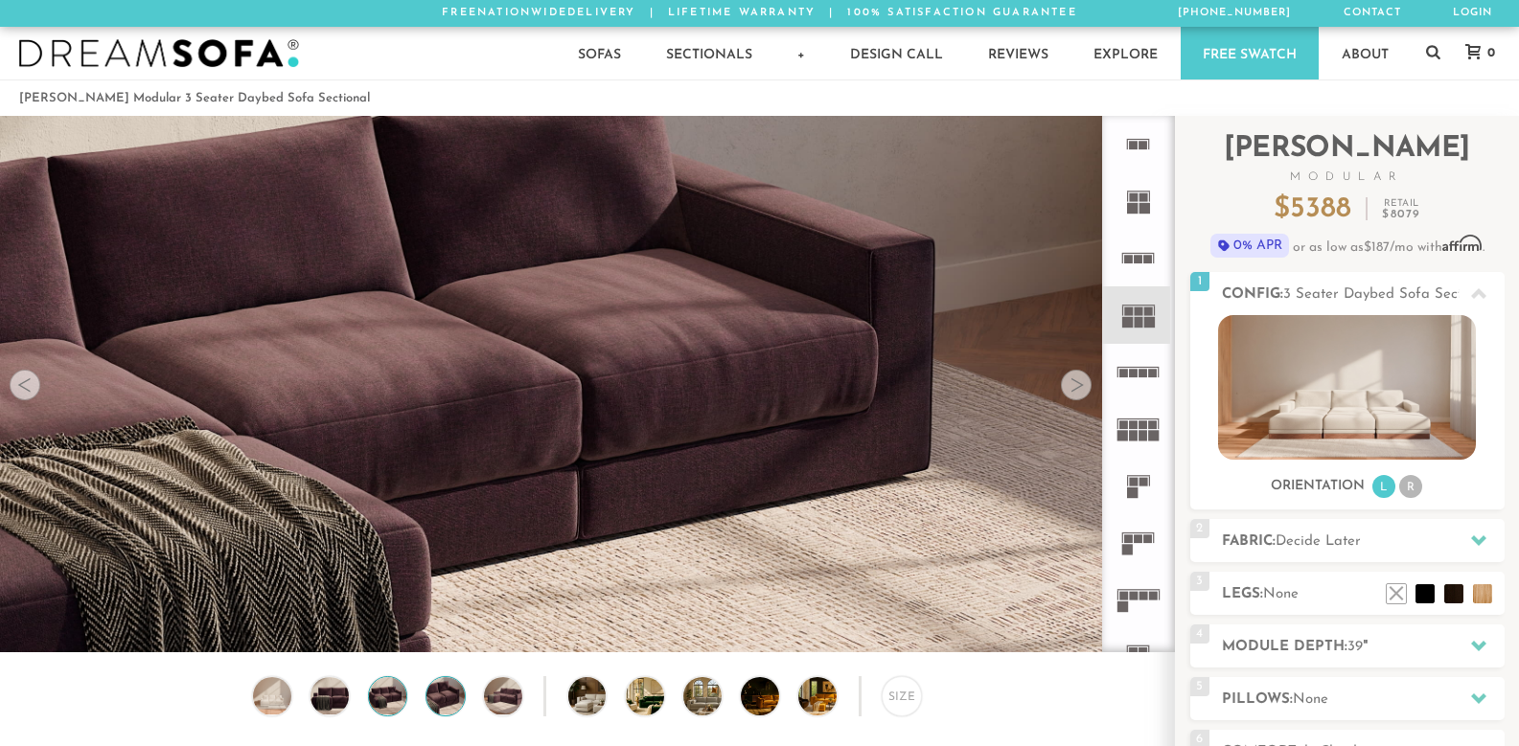
click at [388, 694] on img at bounding box center [388, 696] width 46 height 38
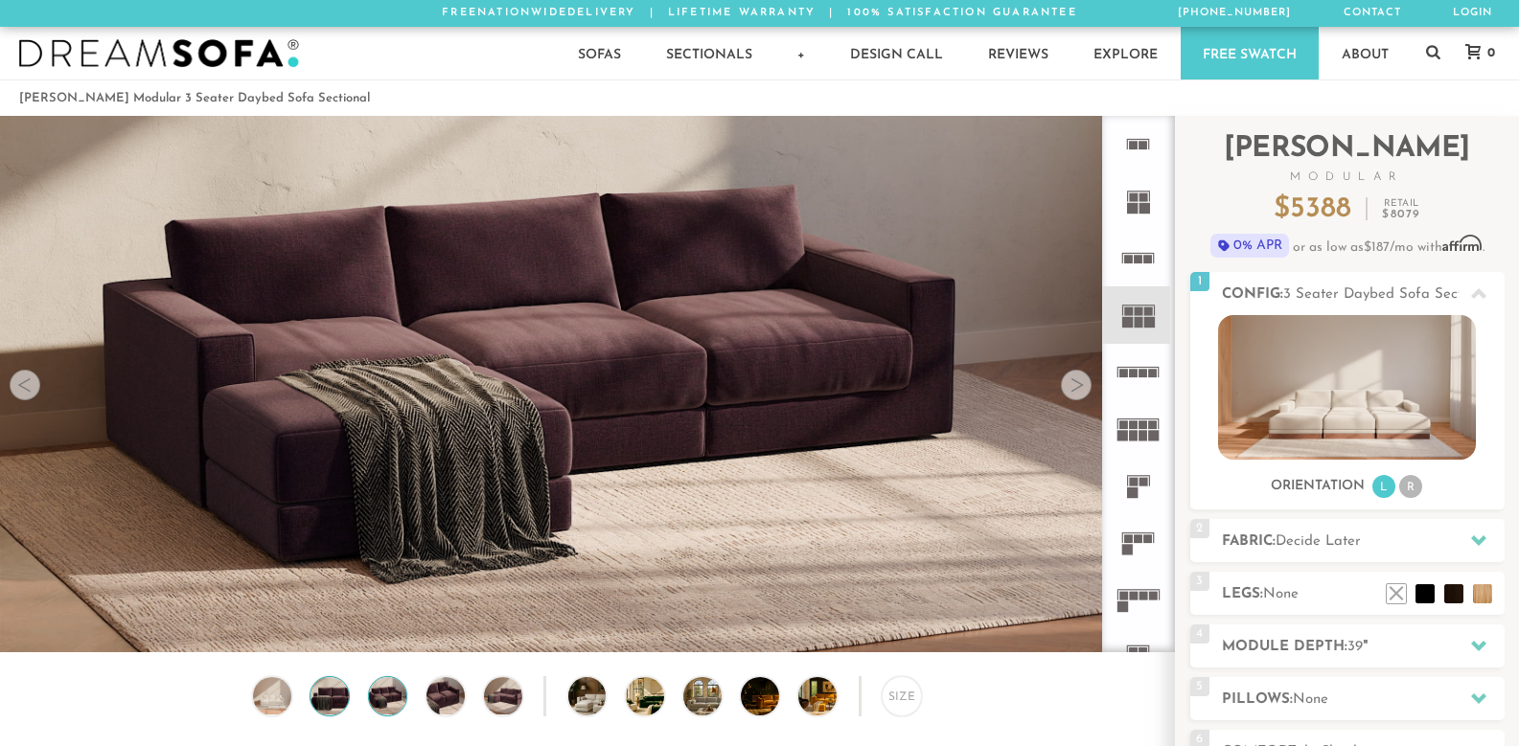
click at [325, 696] on img at bounding box center [330, 696] width 46 height 38
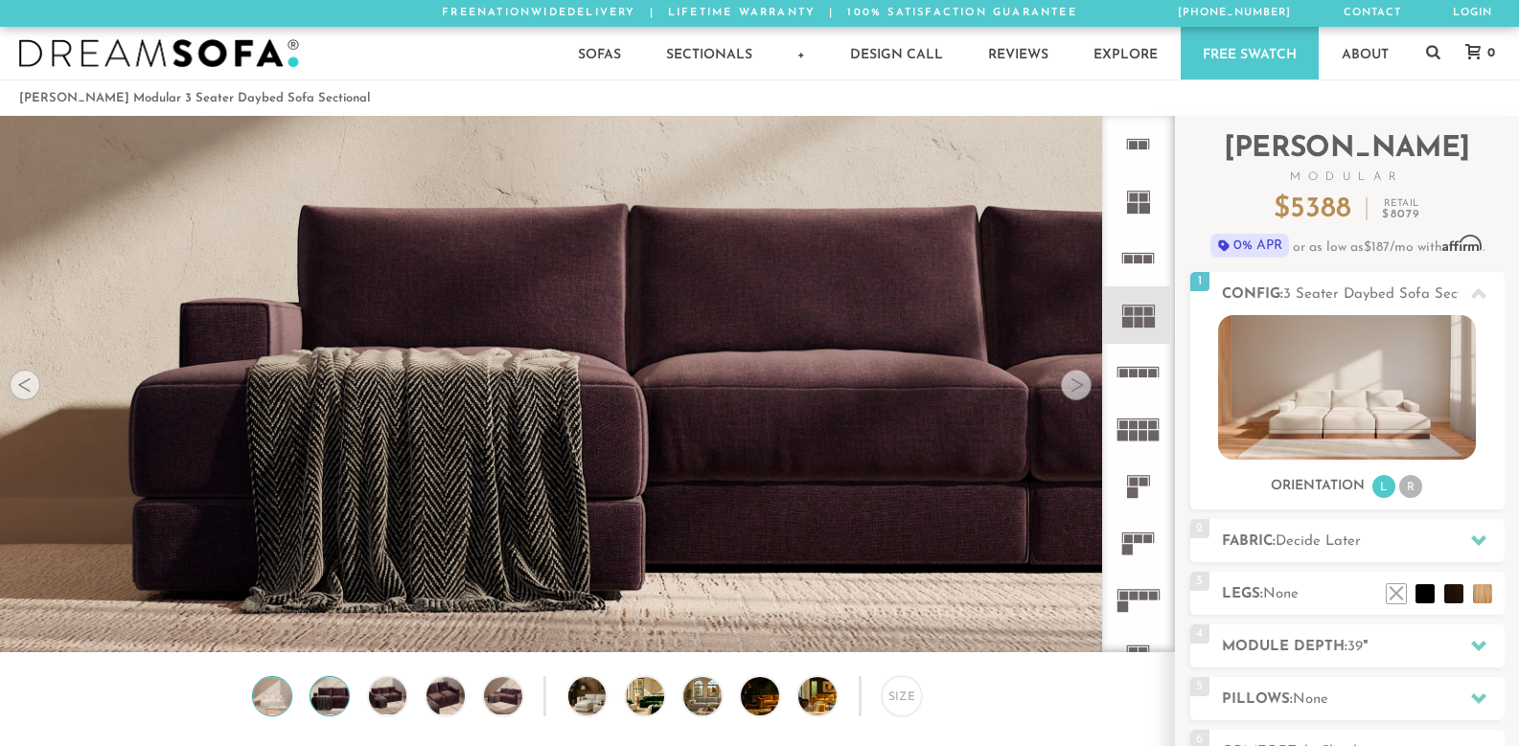
click at [260, 705] on img at bounding box center [272, 696] width 46 height 38
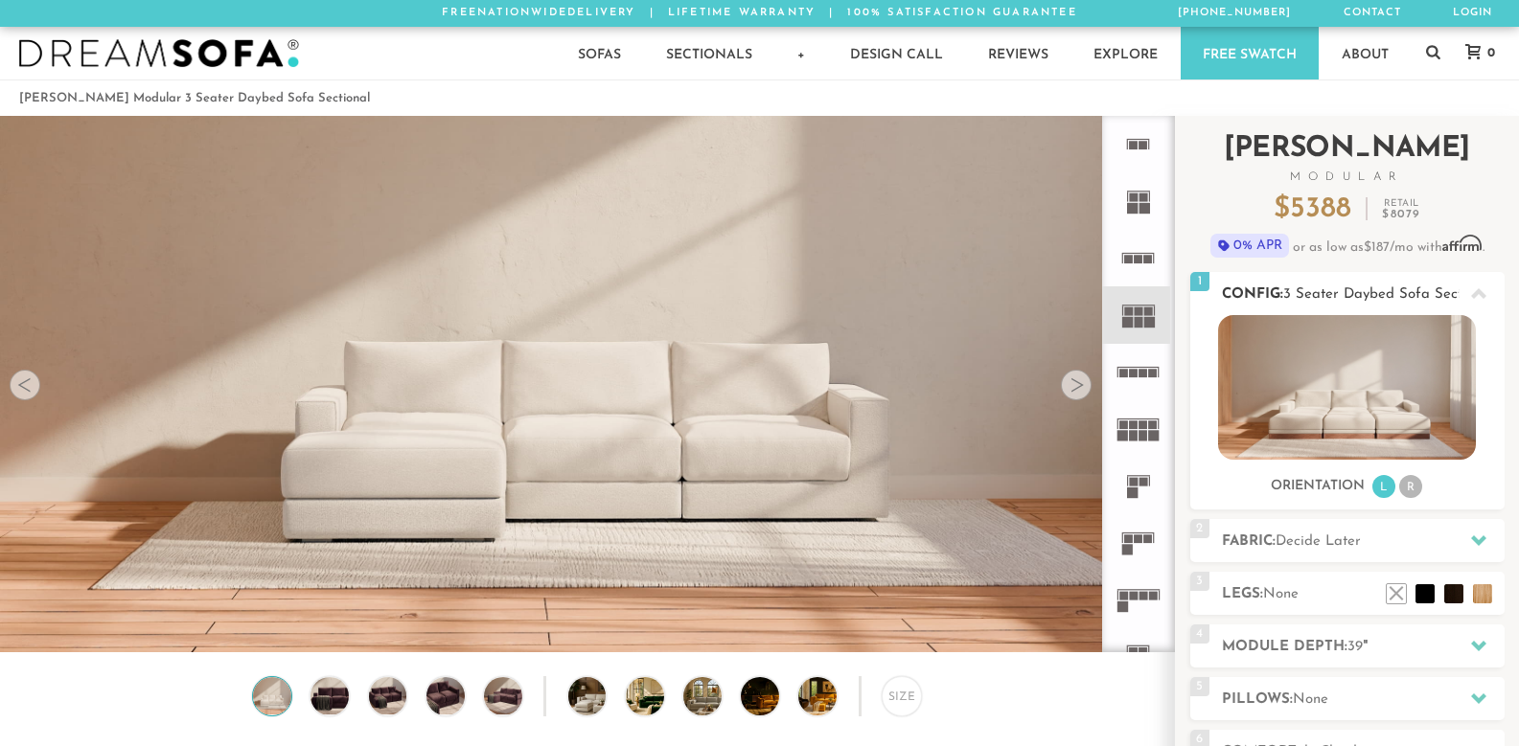
click at [1335, 388] on img at bounding box center [1347, 387] width 258 height 145
click at [1061, 384] on div at bounding box center [1076, 385] width 31 height 31
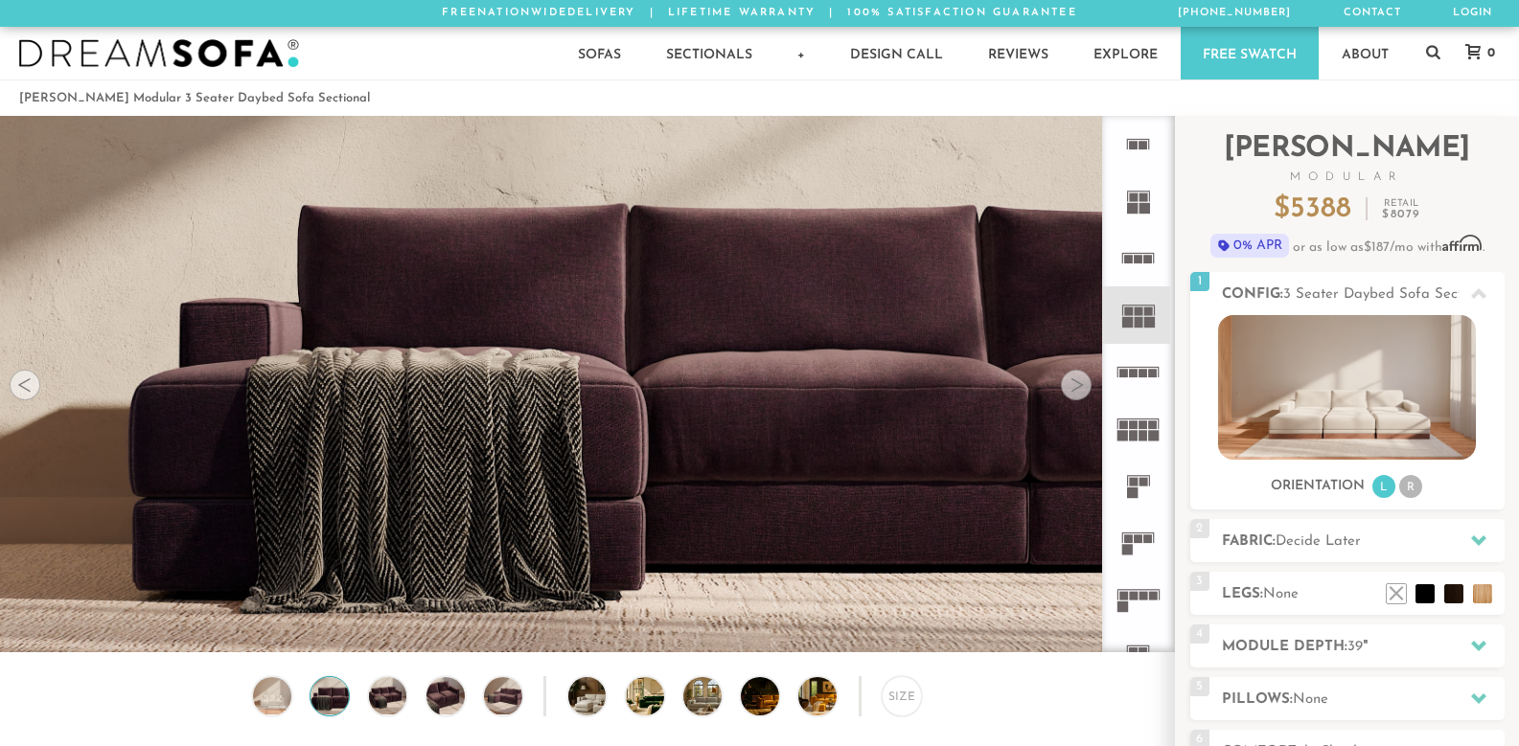
click at [1061, 384] on div at bounding box center [1076, 385] width 31 height 31
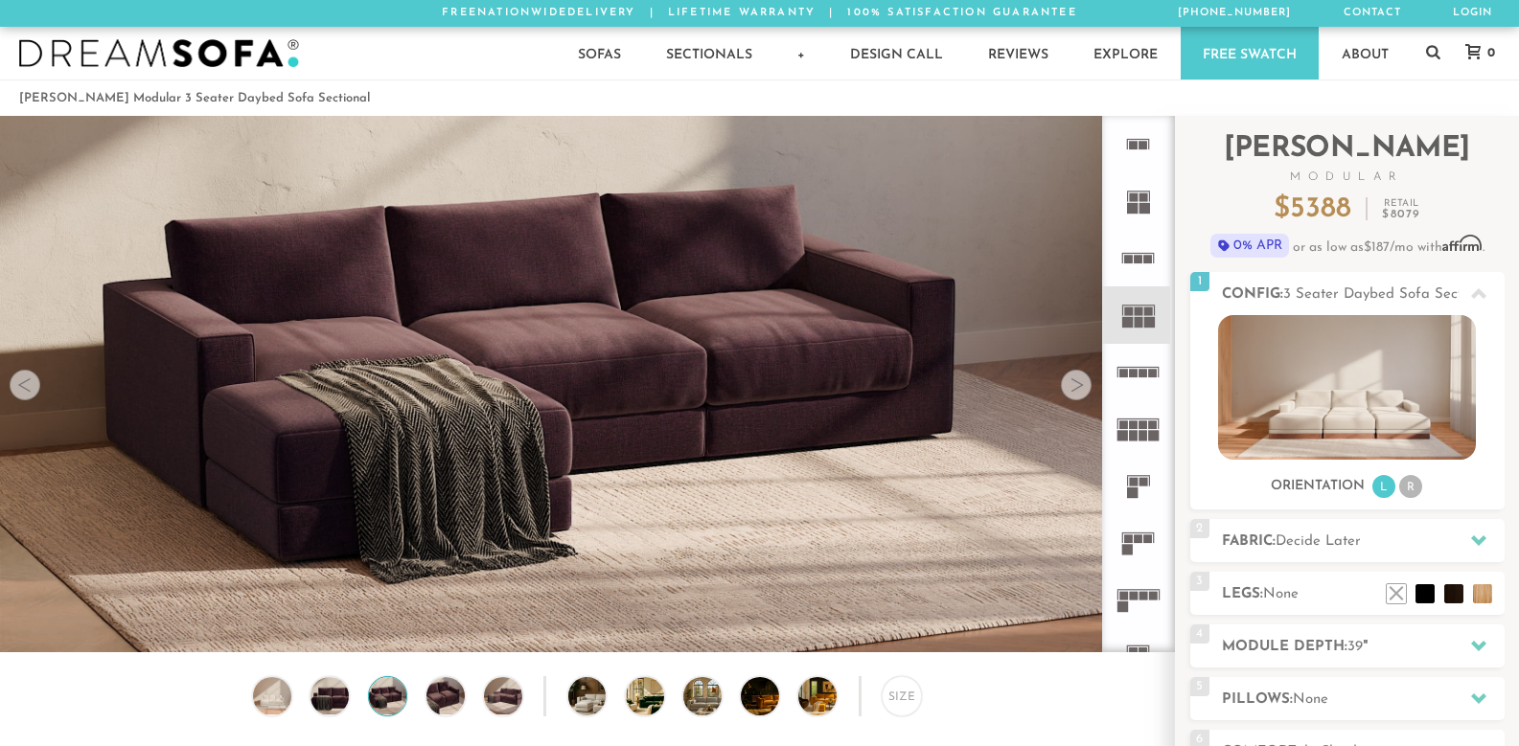
click at [1061, 384] on div at bounding box center [1076, 385] width 31 height 31
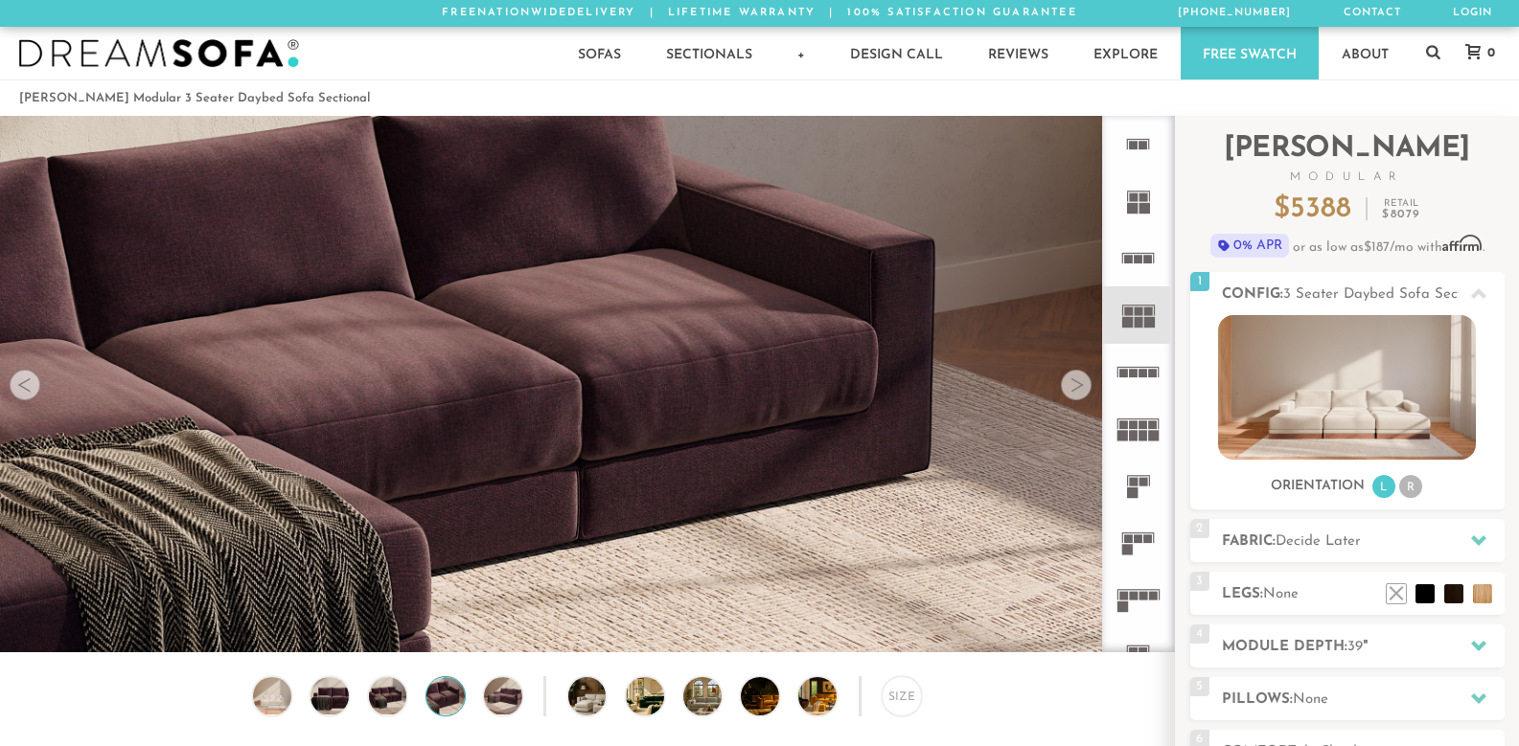
click at [1061, 384] on div at bounding box center [1076, 385] width 31 height 31
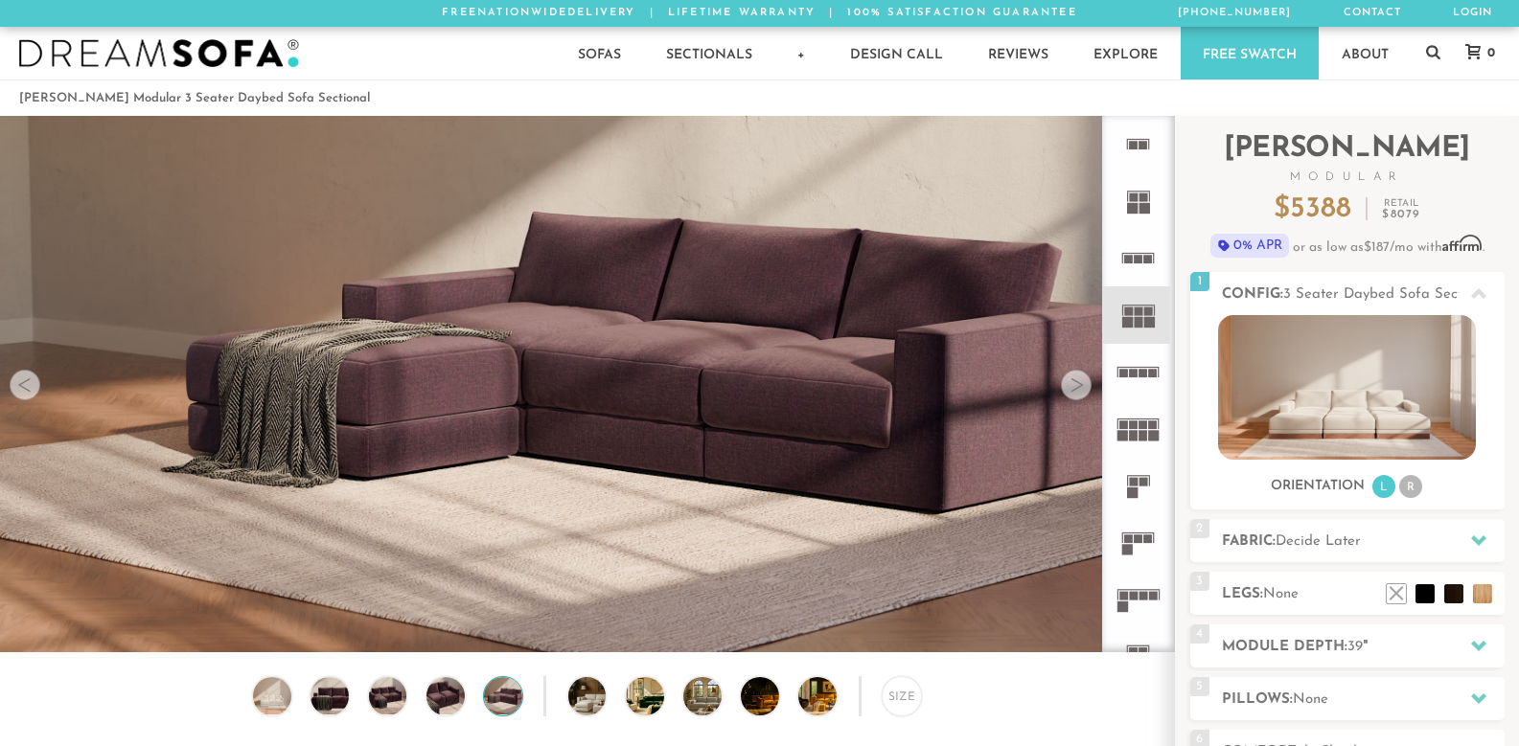
click at [1061, 384] on div at bounding box center [1076, 385] width 31 height 31
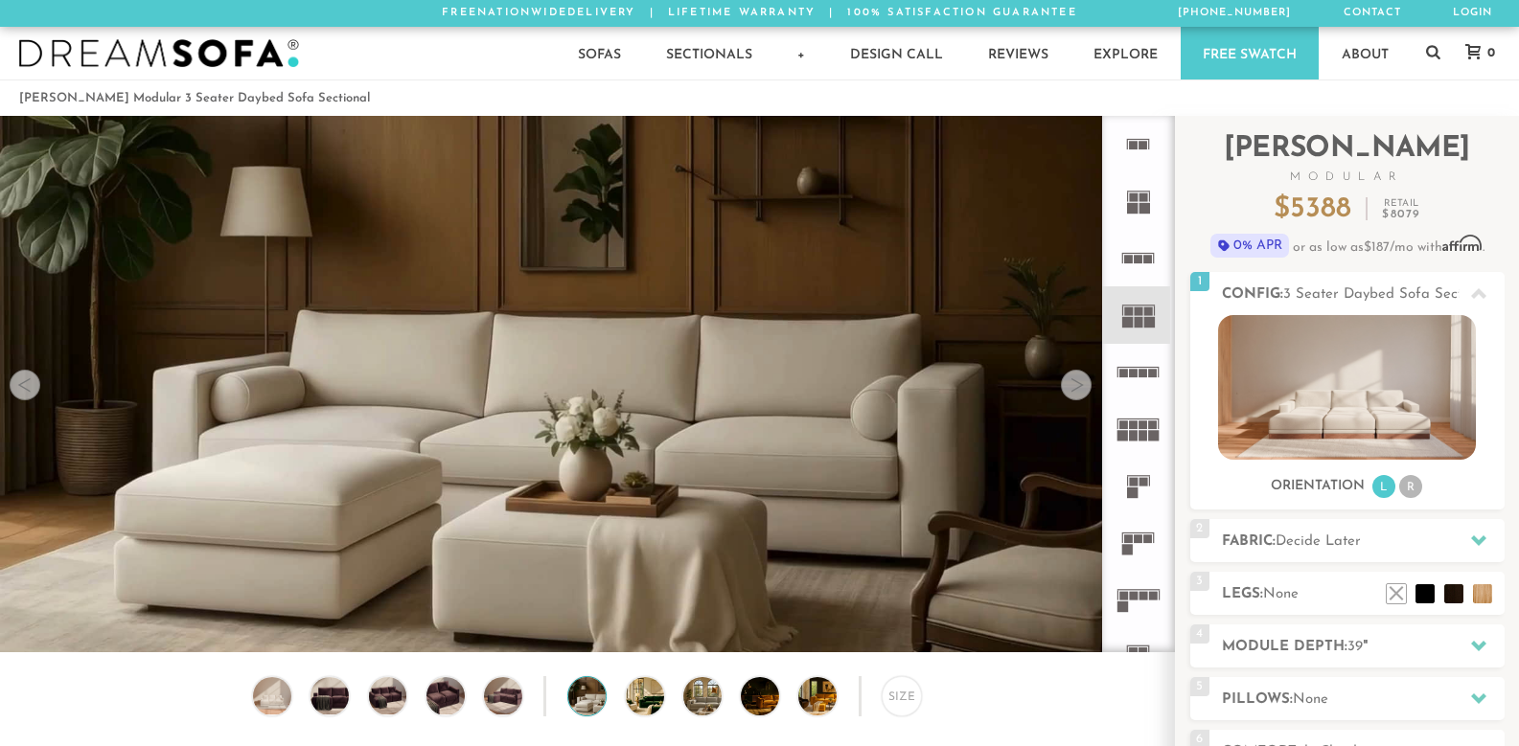
click at [1061, 384] on div at bounding box center [1076, 385] width 31 height 31
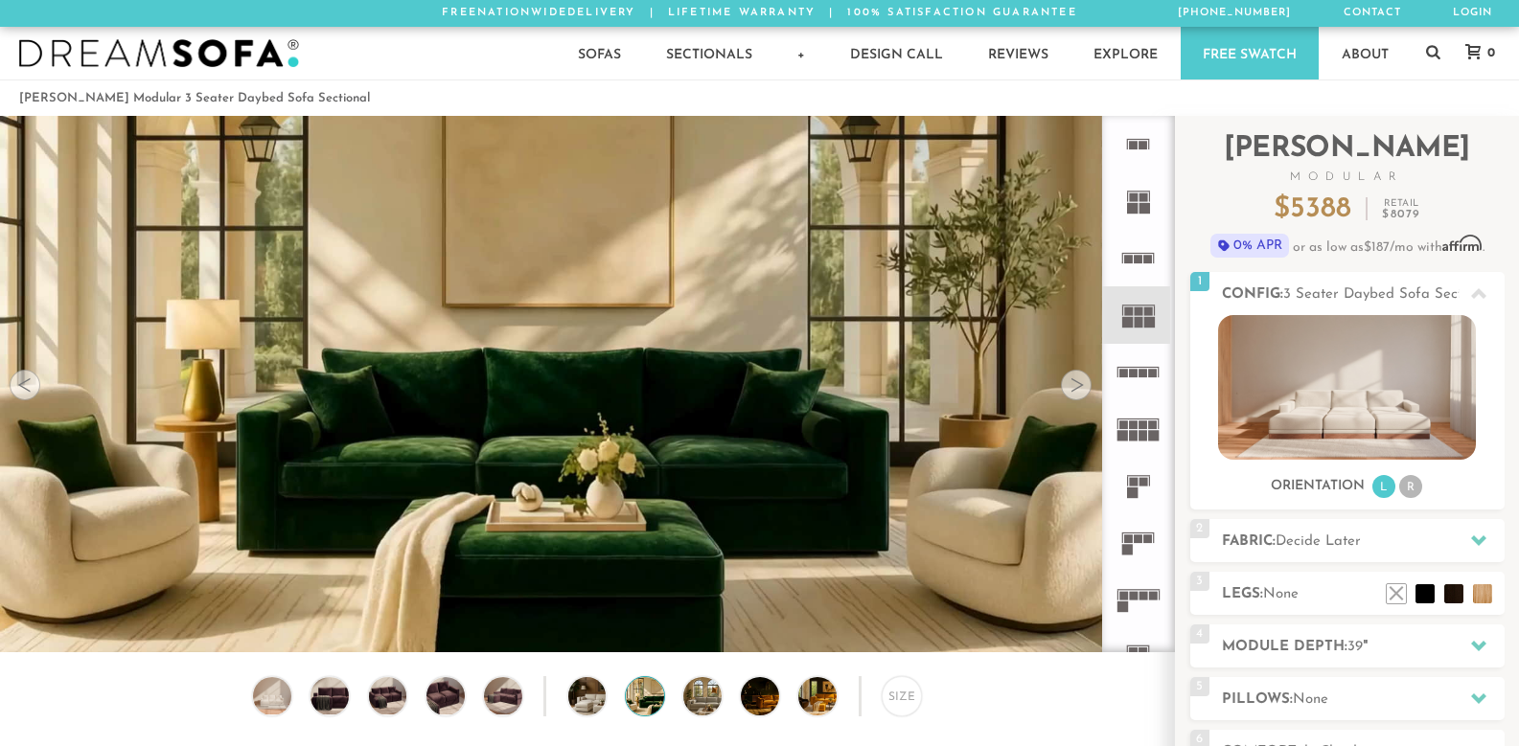
click at [1061, 384] on div at bounding box center [1076, 385] width 31 height 31
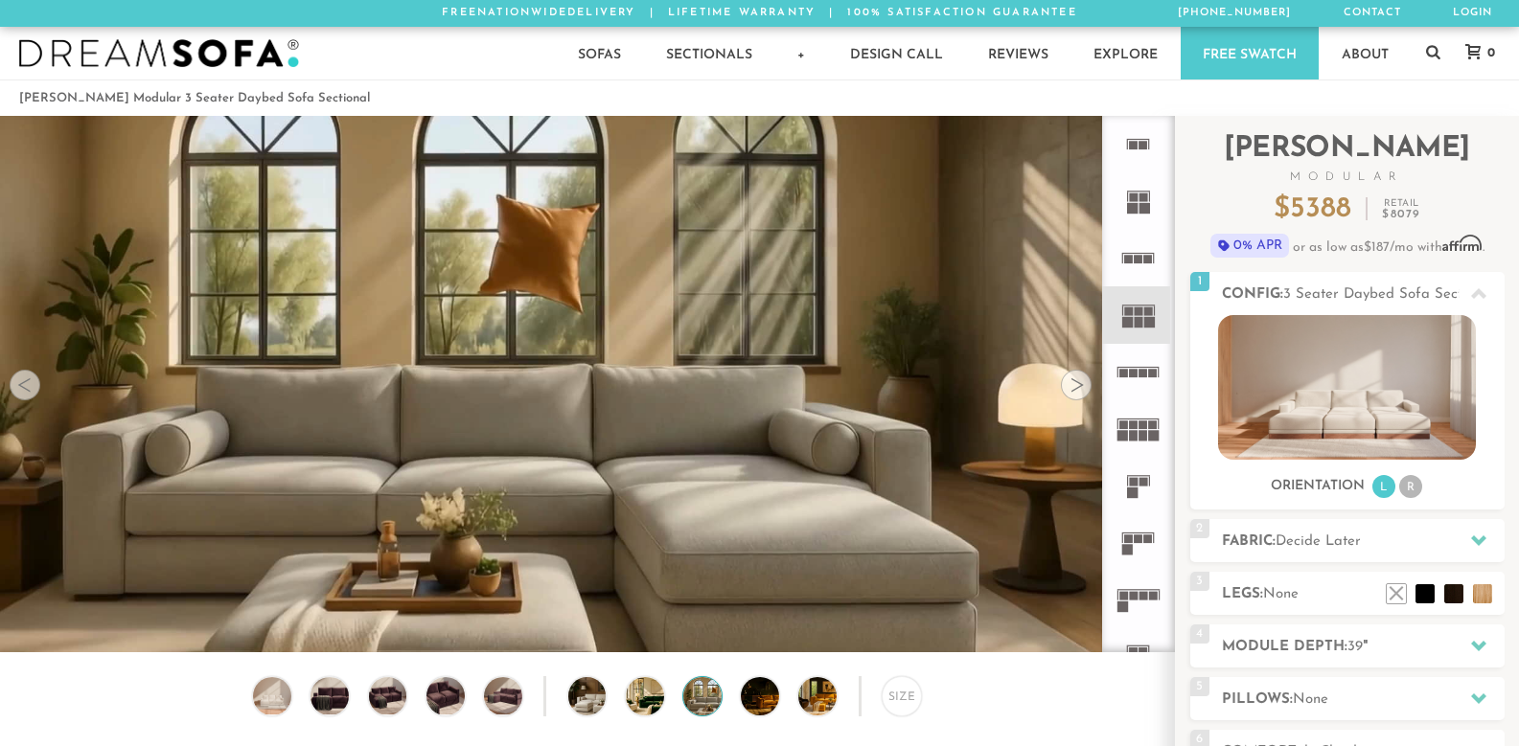
click at [1061, 384] on div at bounding box center [1076, 385] width 31 height 31
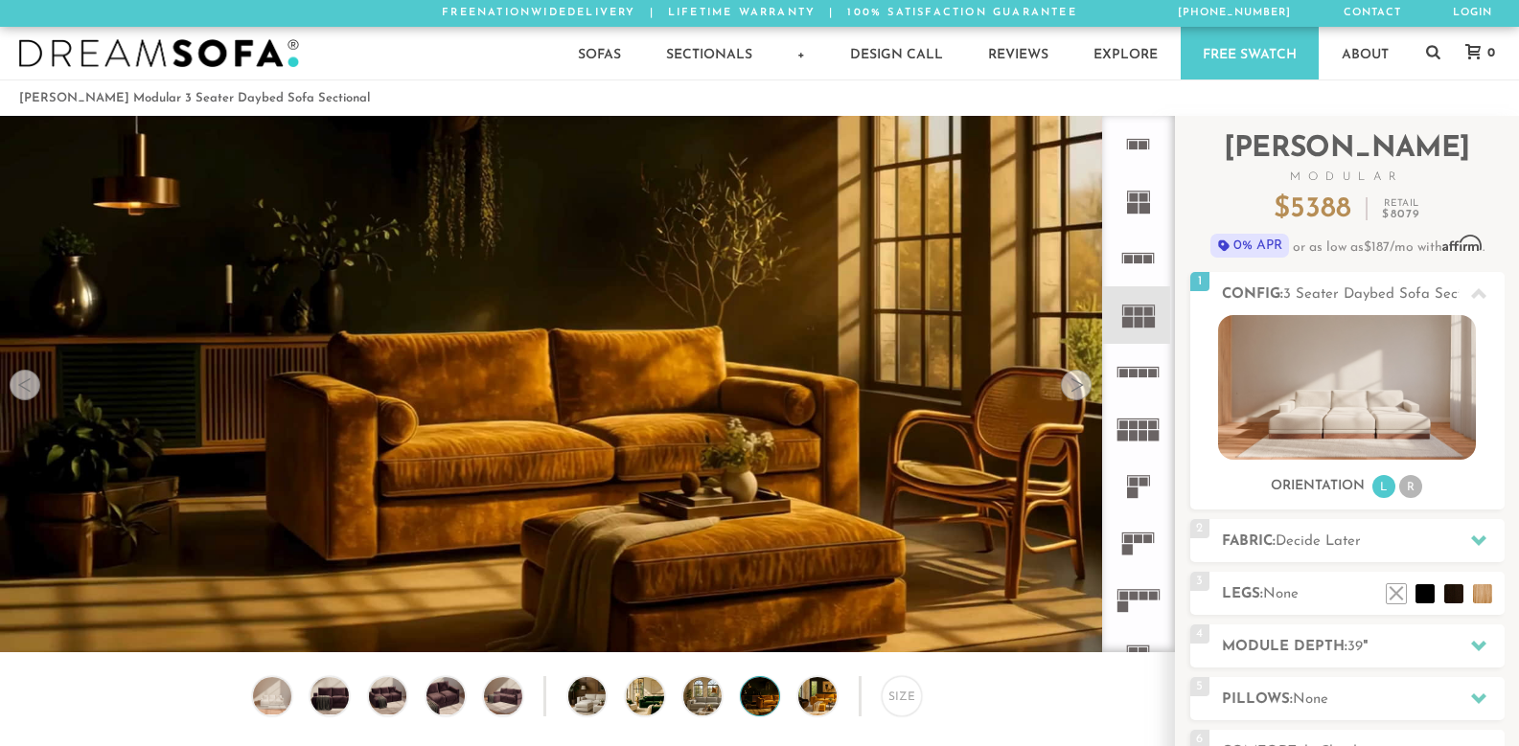
click at [1061, 384] on div at bounding box center [1076, 385] width 31 height 31
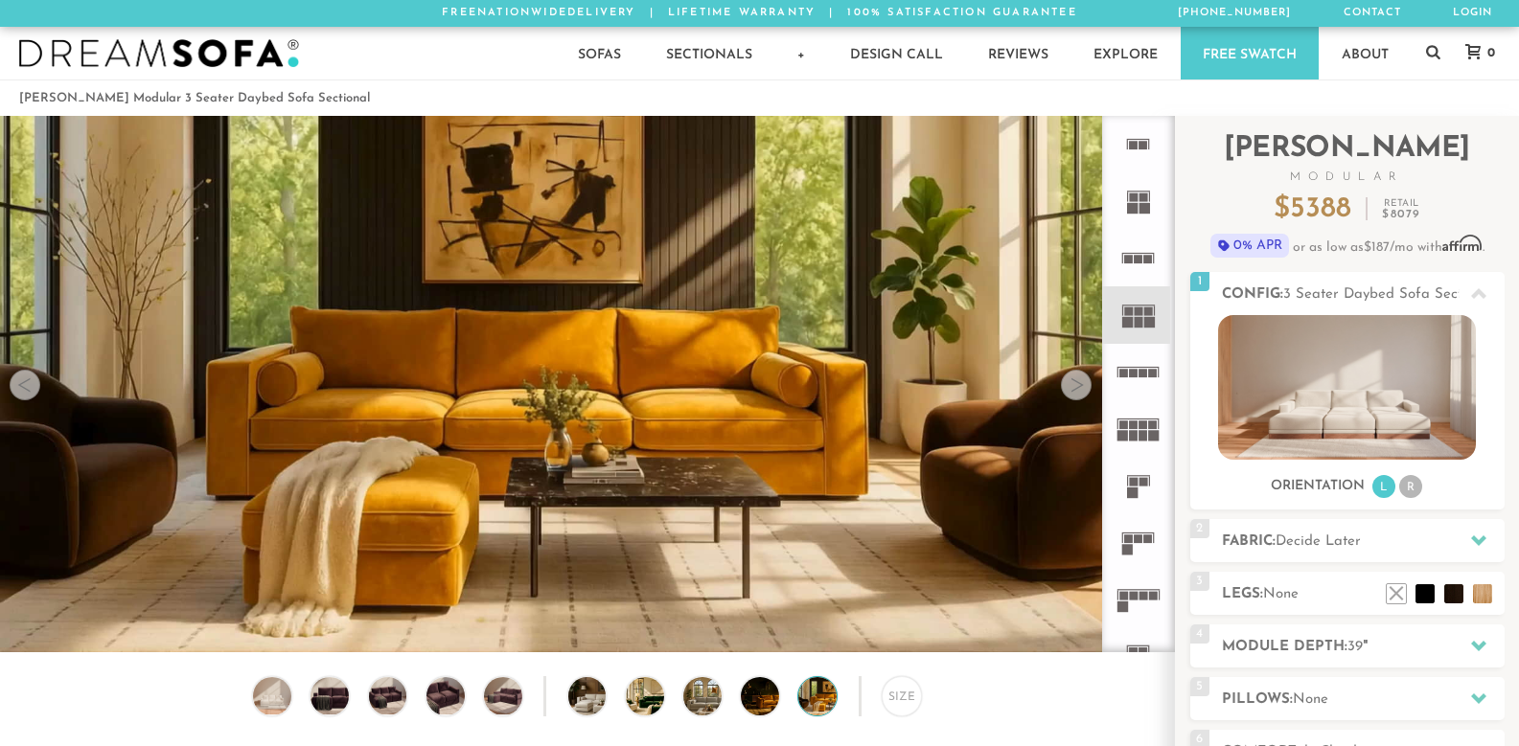
click at [1061, 384] on div at bounding box center [1076, 385] width 31 height 31
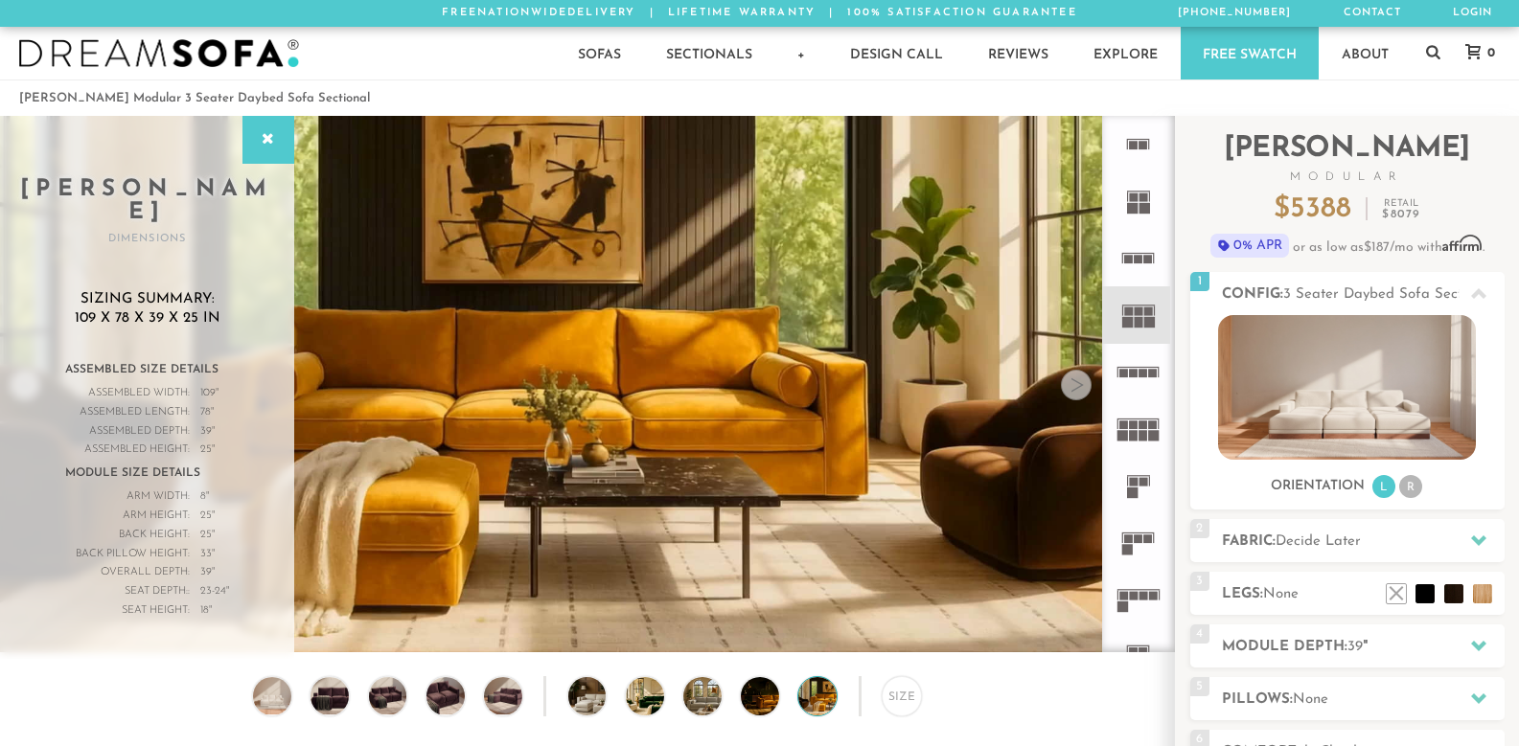
click at [1061, 384] on div at bounding box center [1076, 385] width 31 height 31
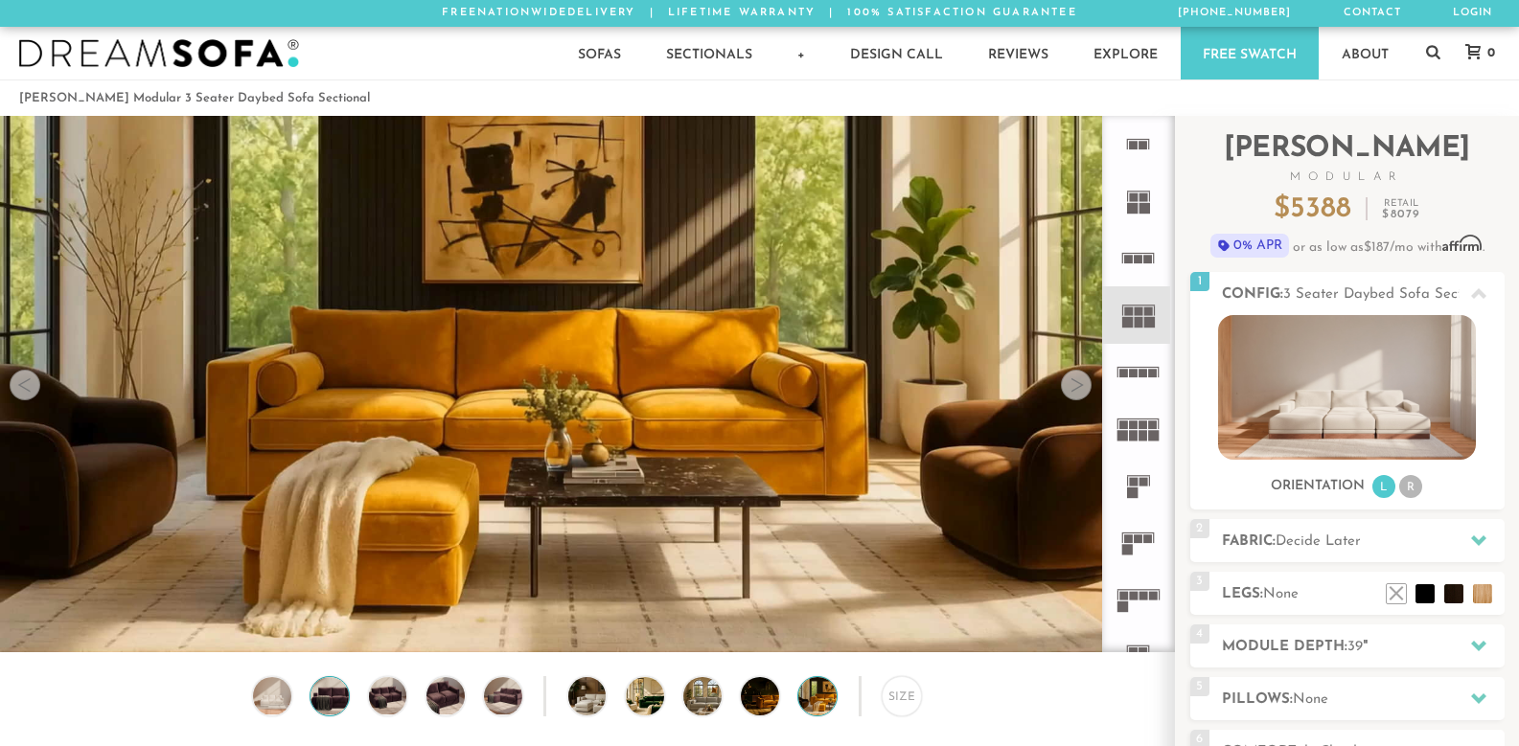
click at [332, 709] on img at bounding box center [330, 696] width 46 height 38
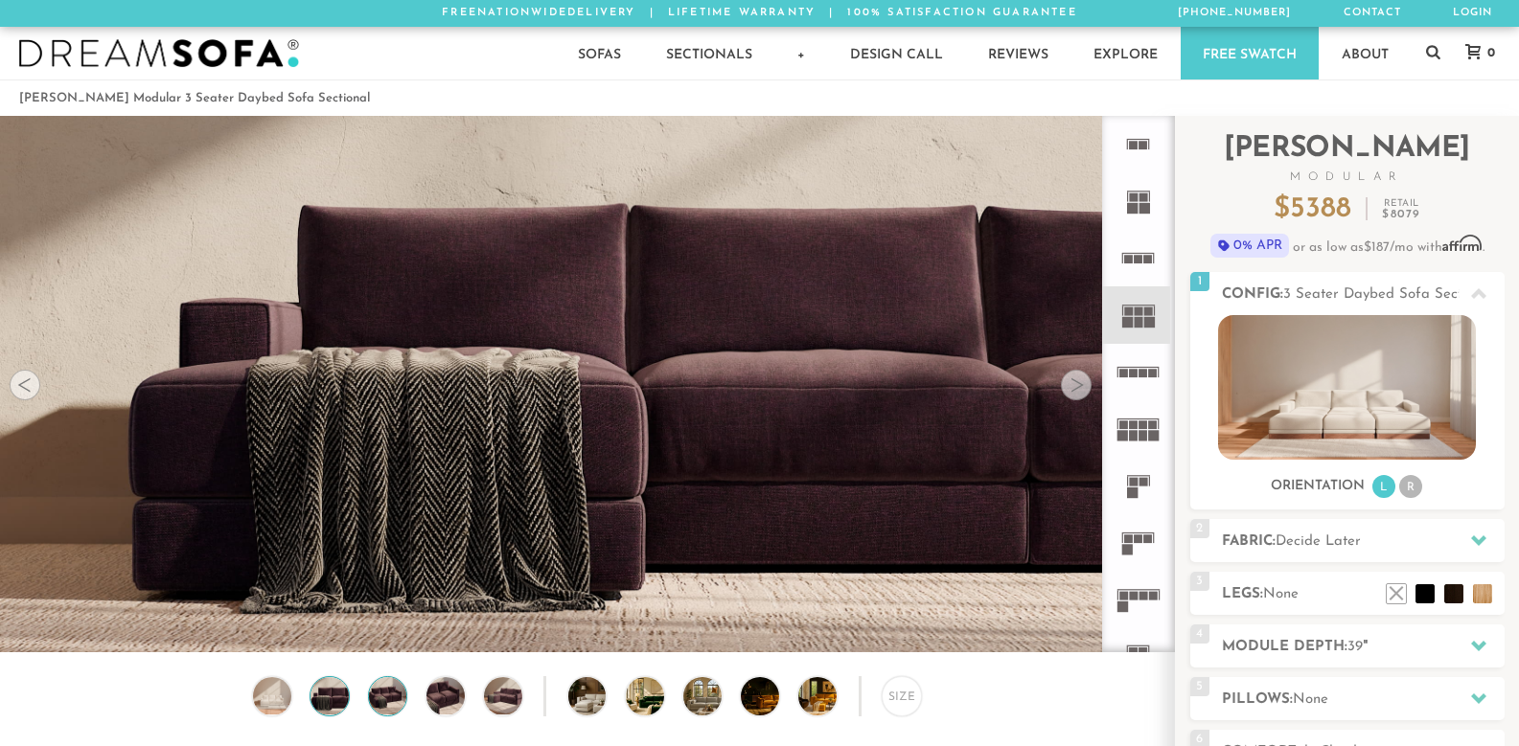
click at [405, 693] on img at bounding box center [388, 696] width 46 height 38
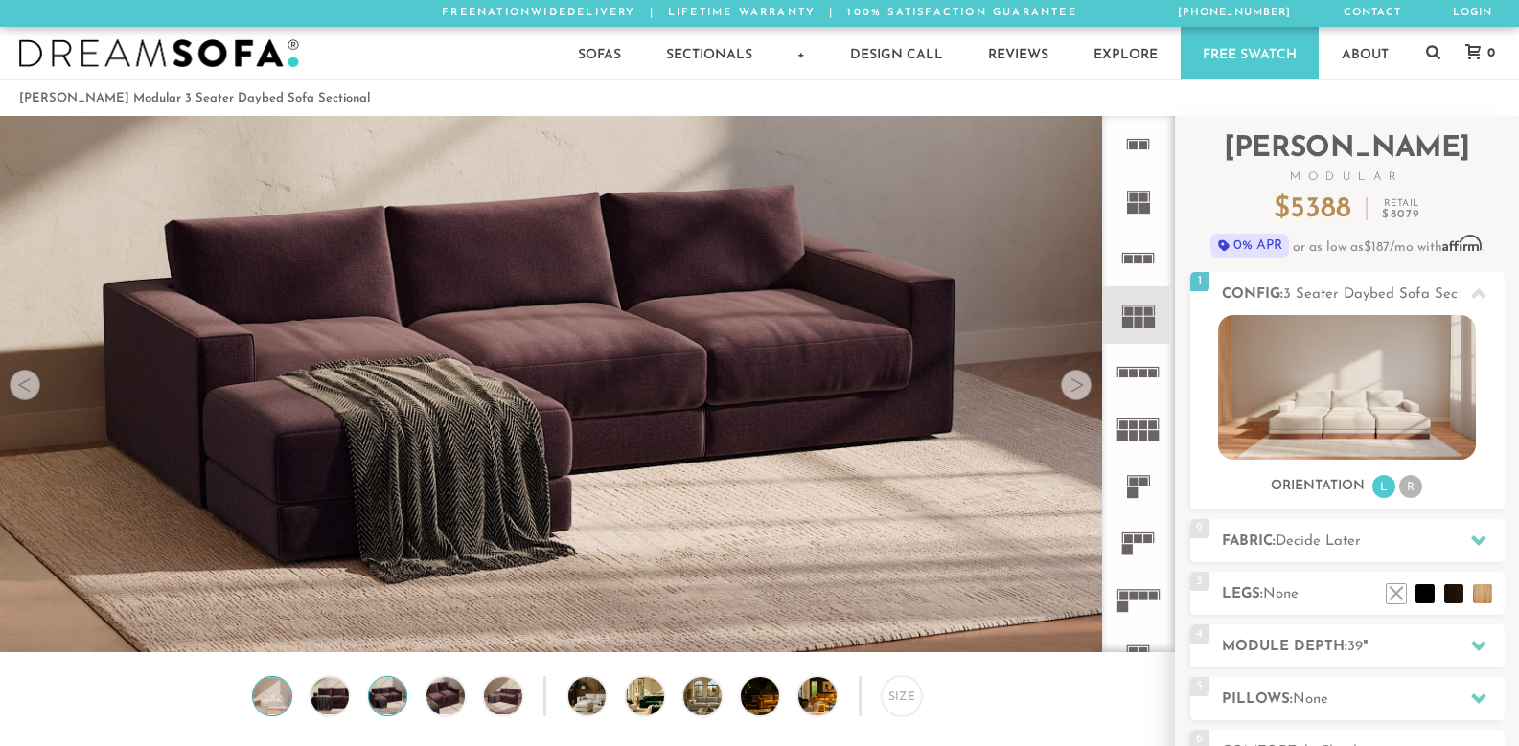
click at [289, 699] on img at bounding box center [272, 696] width 46 height 38
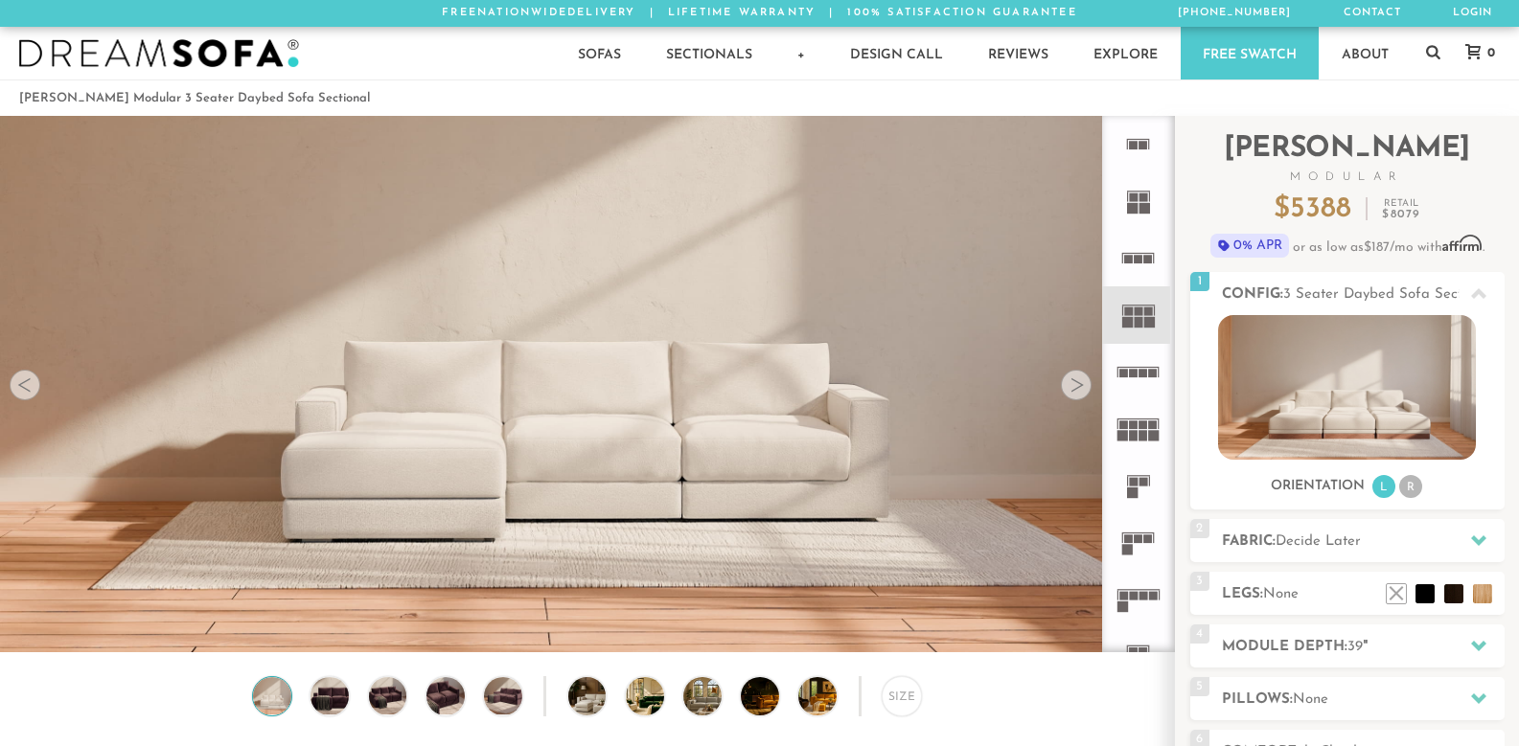
click at [351, 699] on div "Size" at bounding box center [587, 701] width 1174 height 50
click at [1340, 372] on img at bounding box center [1347, 387] width 258 height 145
drag, startPoint x: 1340, startPoint y: 372, endPoint x: 1353, endPoint y: 340, distance: 34.0
click at [1353, 340] on img at bounding box center [1347, 387] width 258 height 145
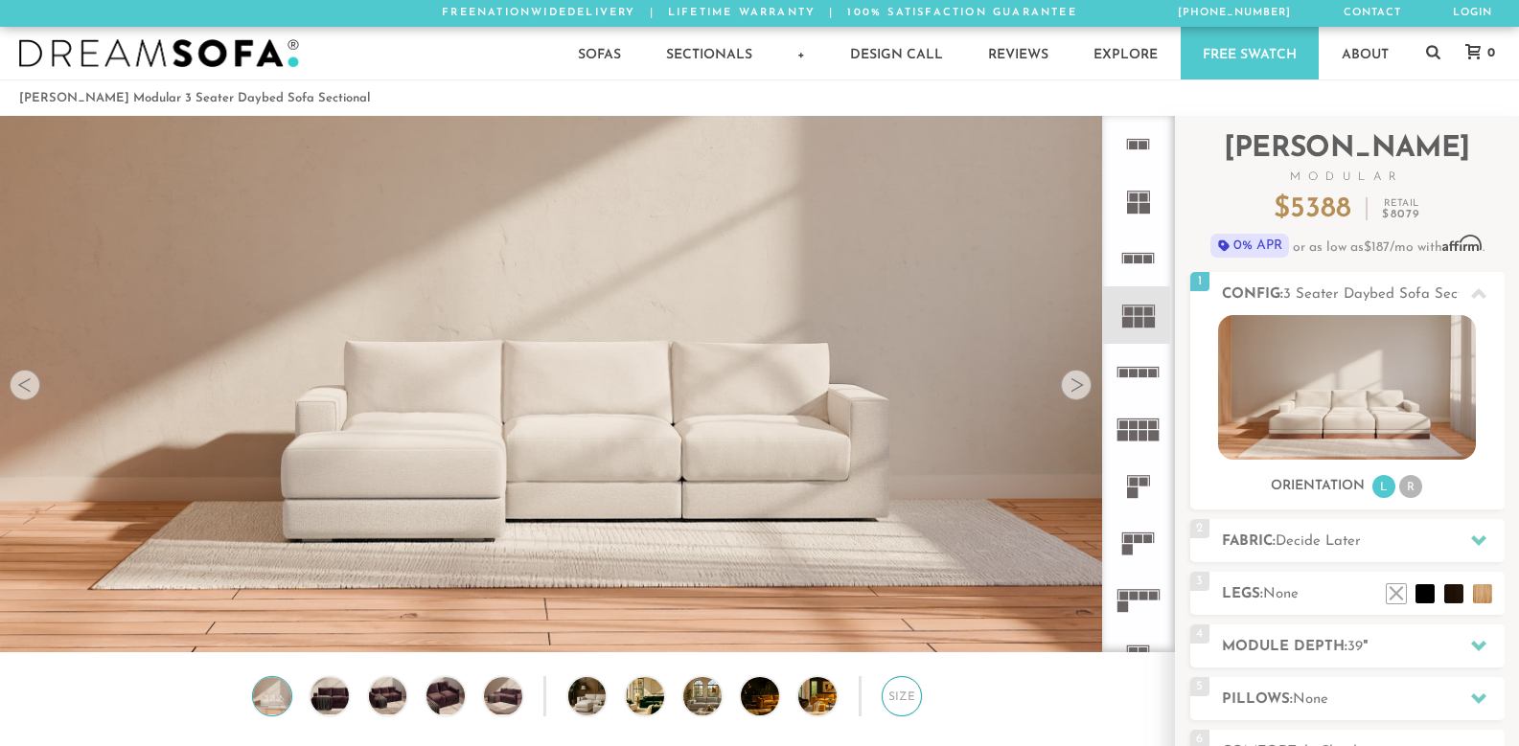
click at [889, 711] on div "Size" at bounding box center [901, 696] width 40 height 40
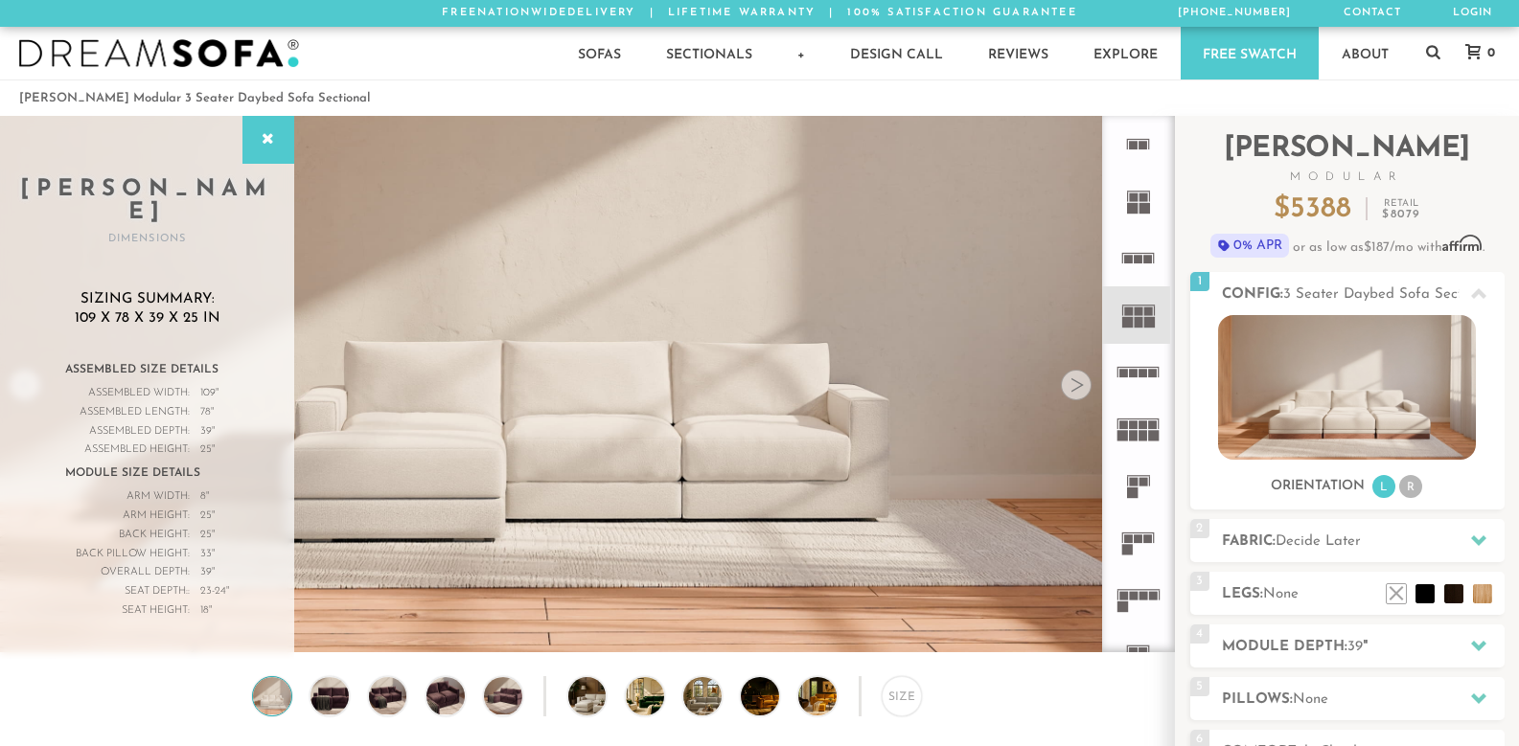
drag, startPoint x: 972, startPoint y: 114, endPoint x: 941, endPoint y: 102, distance: 33.1
